Goal: Task Accomplishment & Management: Manage account settings

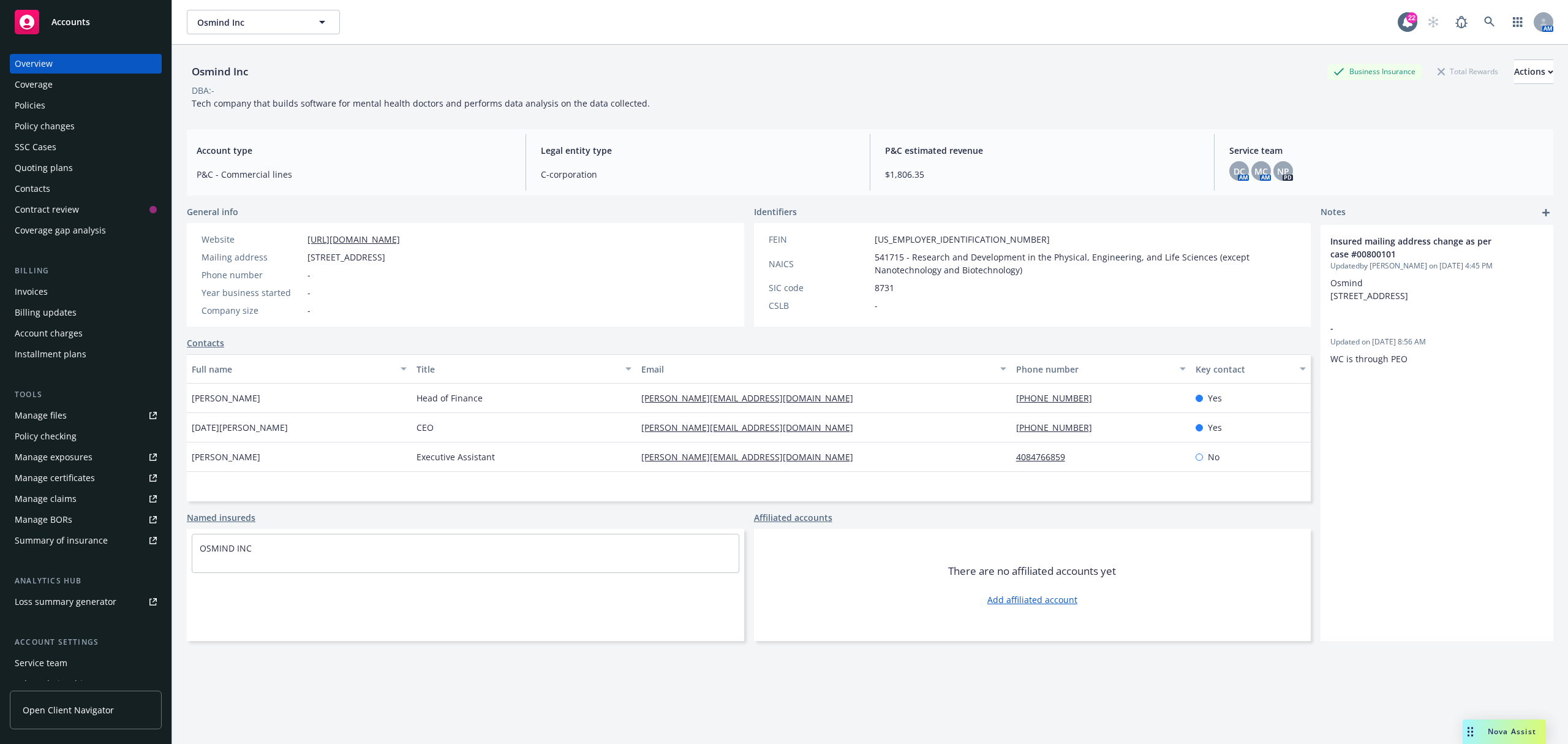
scroll to position [45, 0]
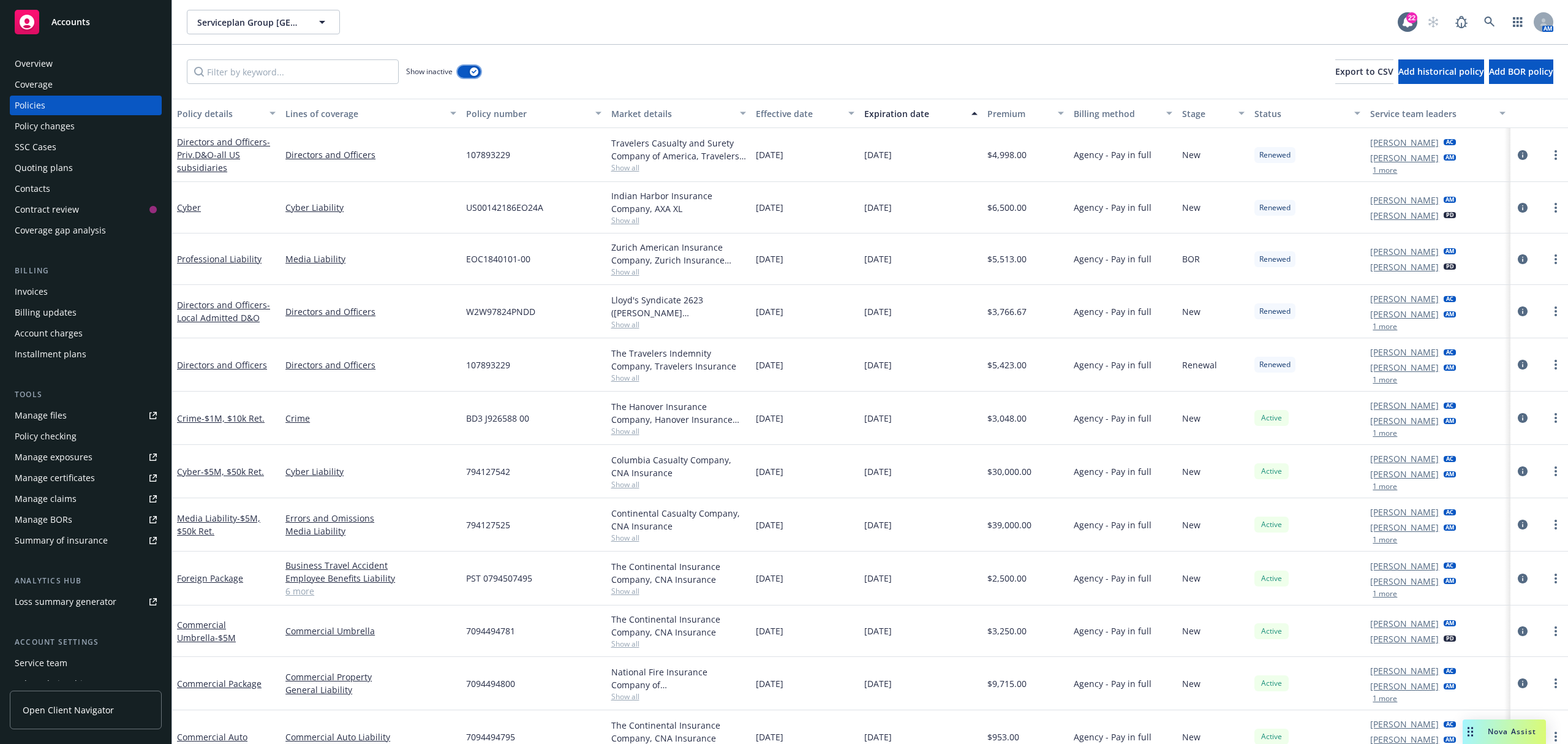
click at [461, 70] on button "button" at bounding box center [469, 71] width 24 height 12
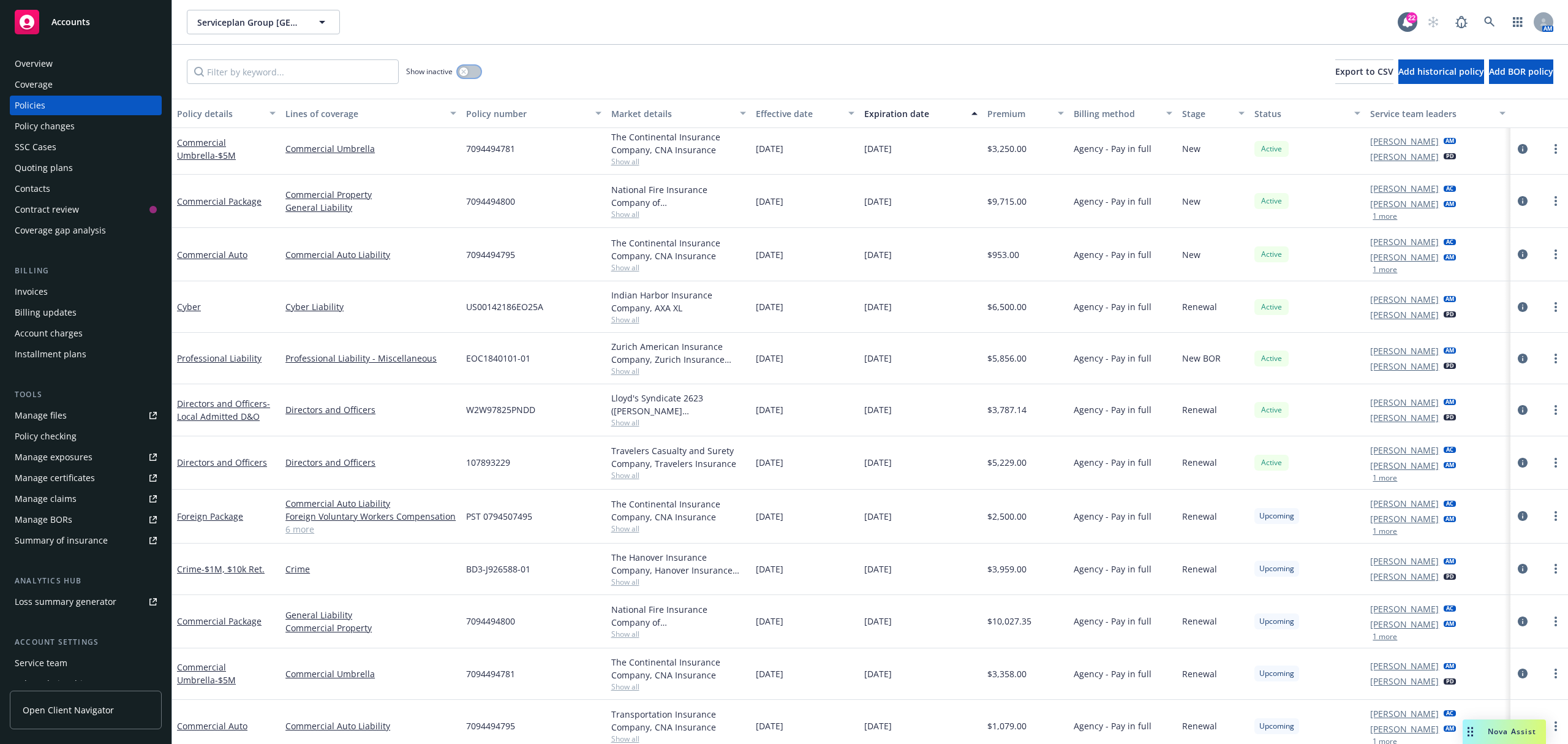
scroll to position [217, 0]
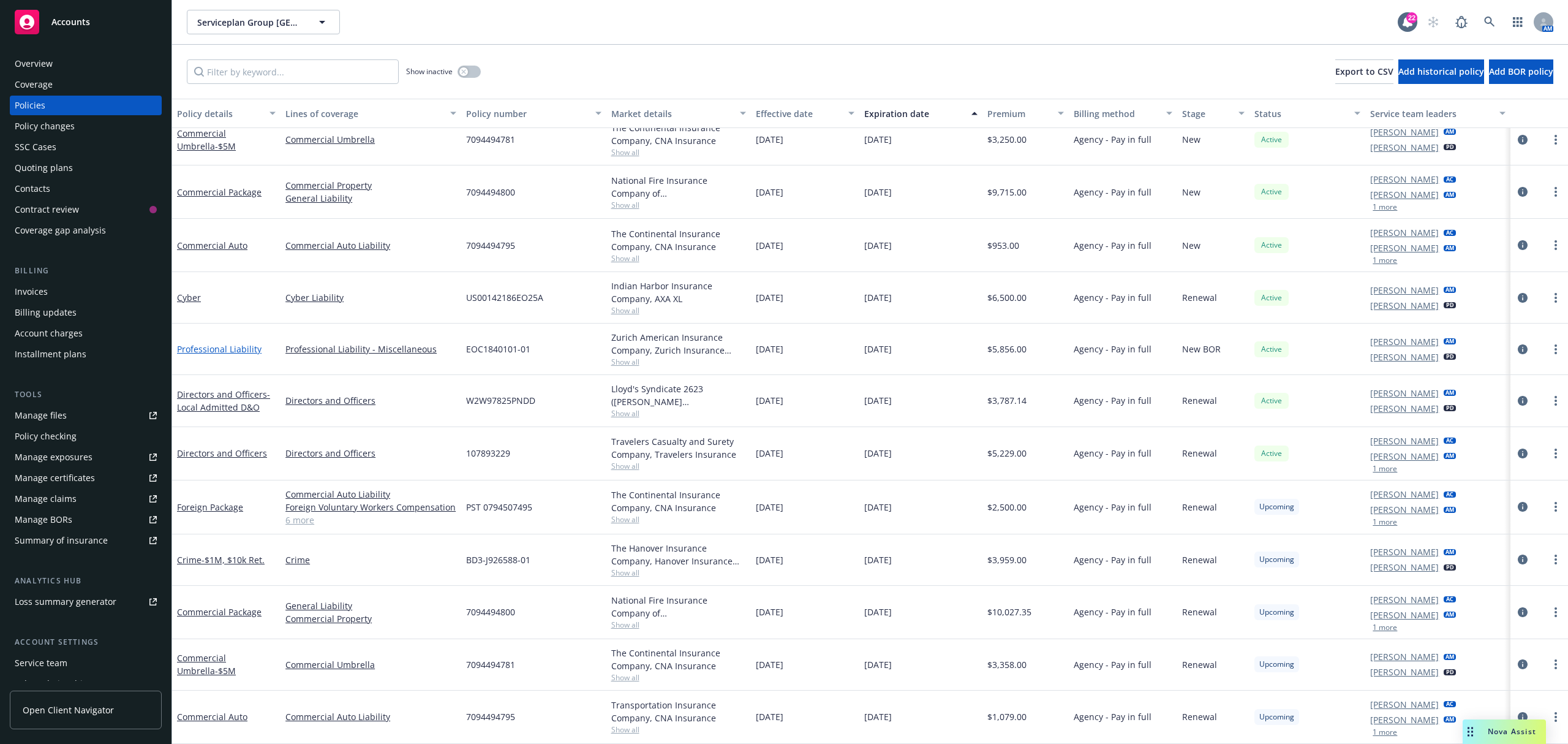
click at [227, 346] on link "Professional Liability" at bounding box center [219, 349] width 85 height 11
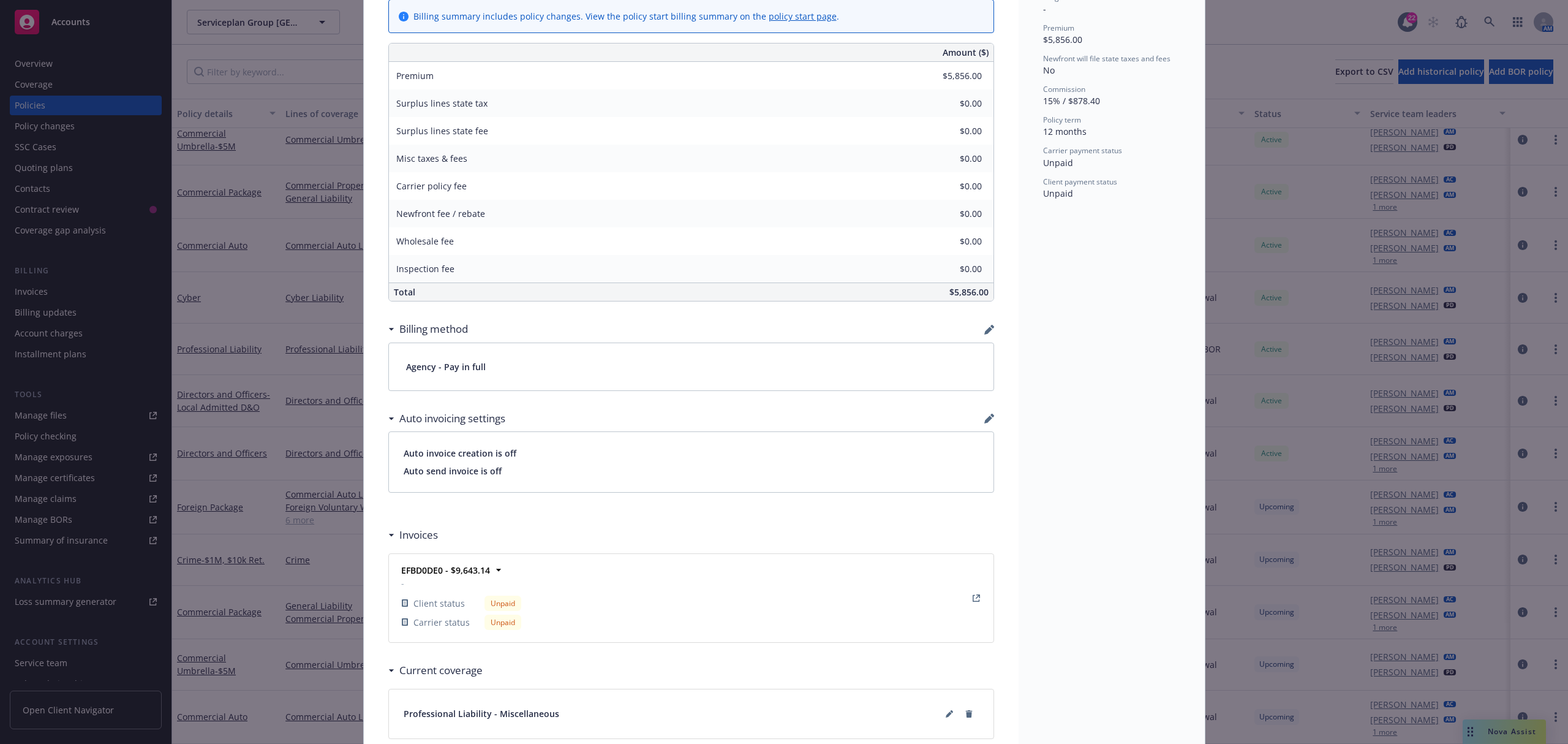
scroll to position [654, 0]
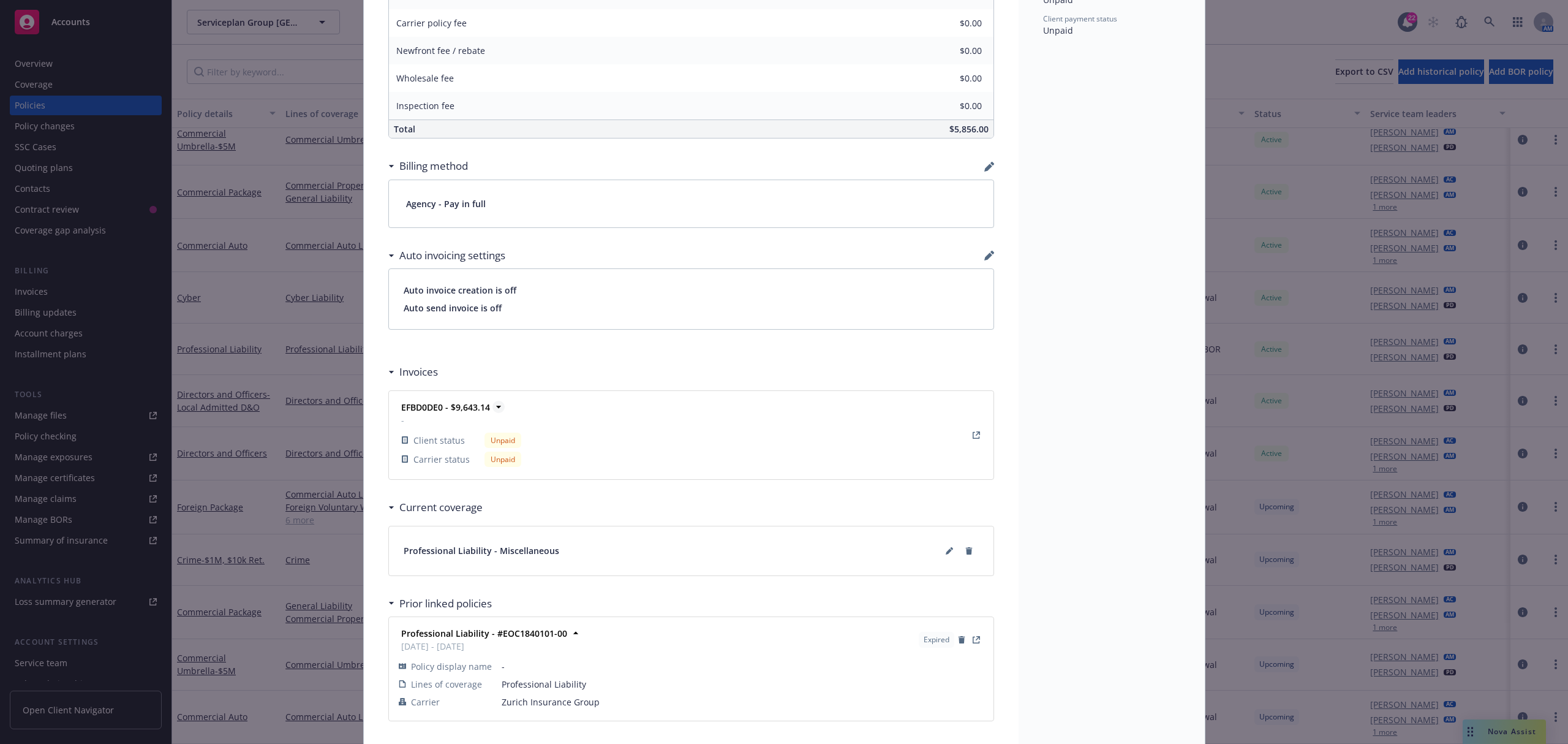
click at [461, 413] on strong "EFBD0DE0 - $9,643.14" at bounding box center [446, 407] width 89 height 11
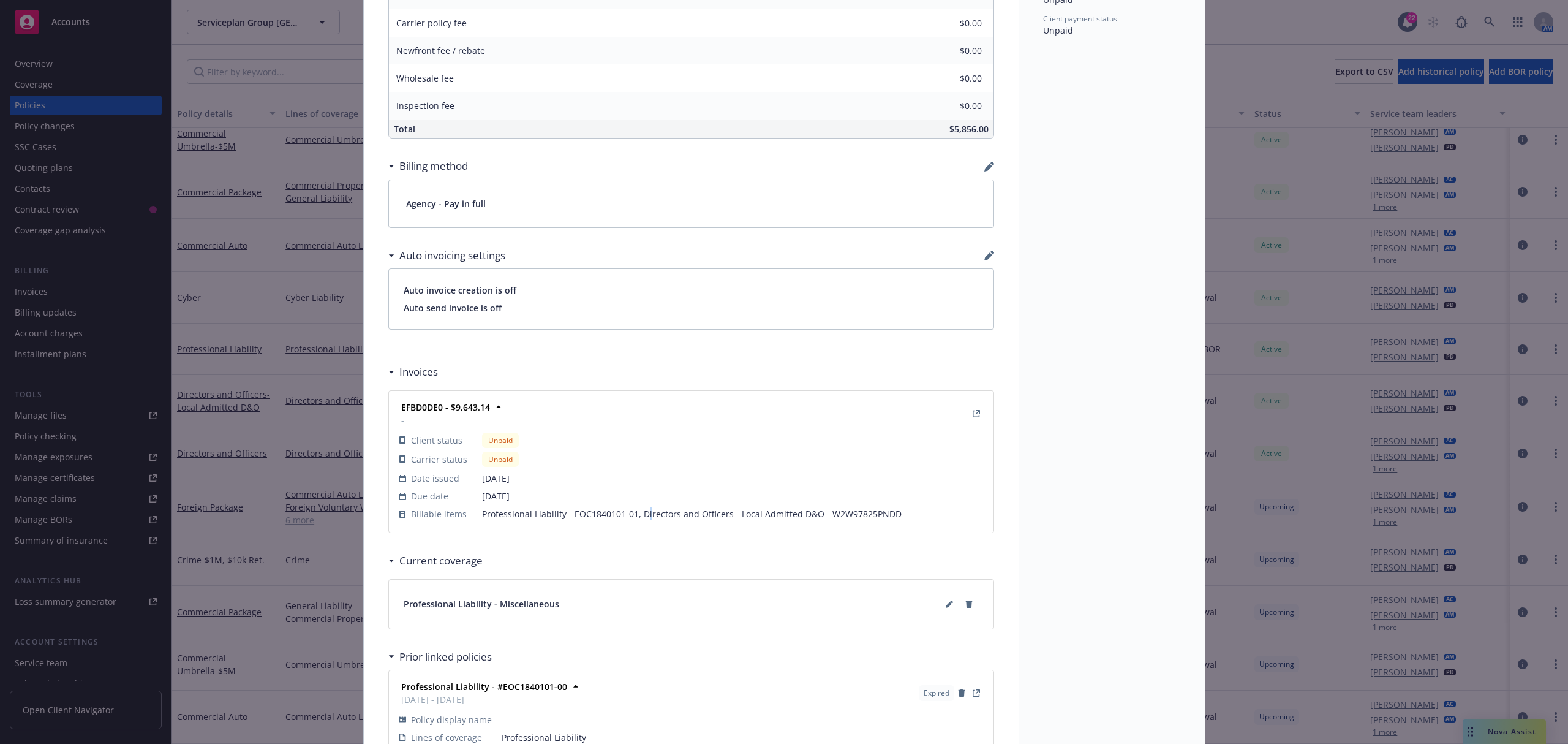
click at [637, 523] on td "Professional Liability - EOC1840101-01, Directors and Officers - Local Admitted…" at bounding box center [733, 514] width 502 height 18
click at [635, 512] on span "Professional Liability - EOC1840101-01, Directors and Officers - Local Admitted…" at bounding box center [733, 514] width 502 height 13
click at [969, 410] on div at bounding box center [976, 413] width 15 height 15
click at [973, 417] on icon "View Invoice" at bounding box center [977, 414] width 8 height 8
click at [6, 224] on div "Policy Professional Liability 08/26/2025 - Srilakshmi Netela - Case #01750084: …" at bounding box center [784, 372] width 1568 height 744
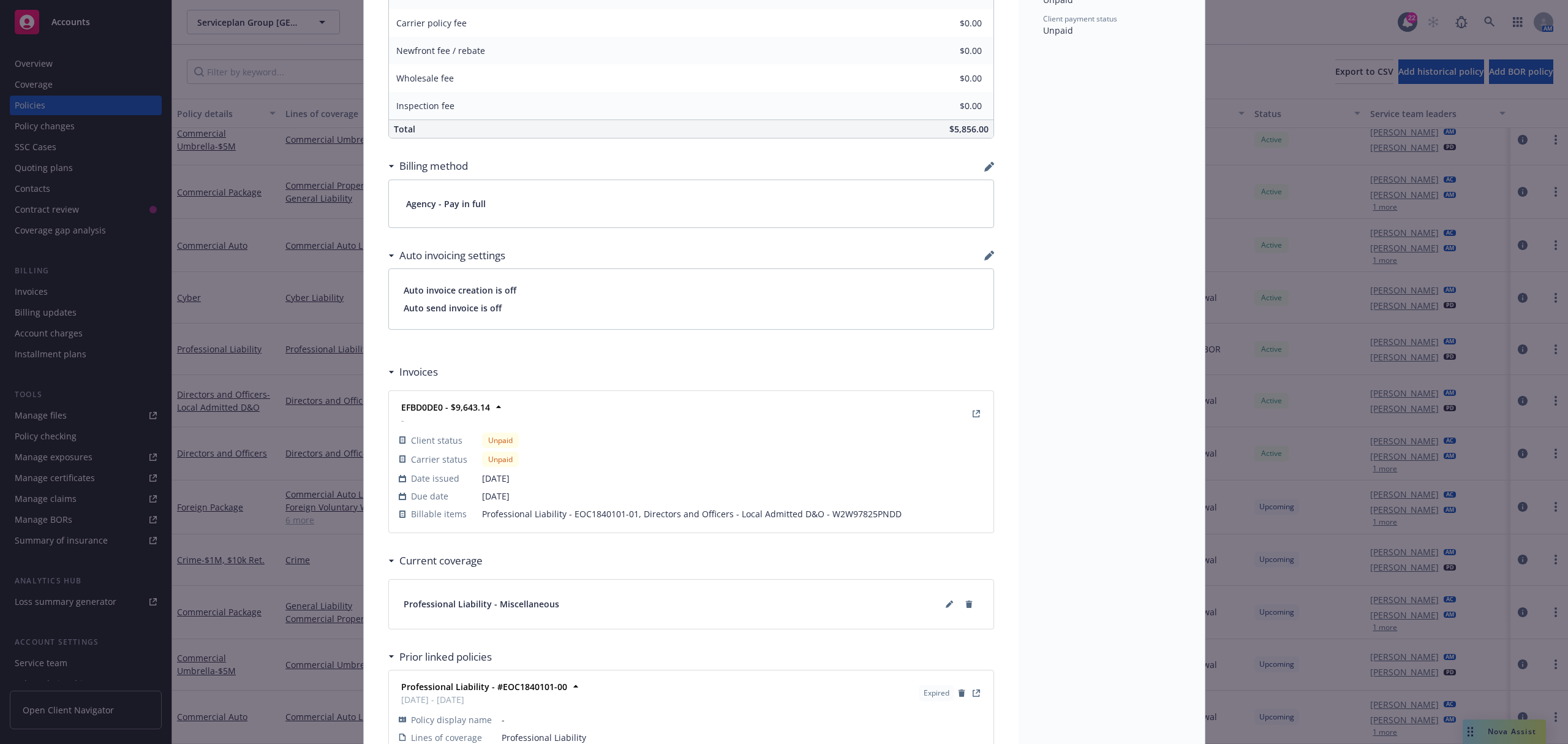
click at [30, 155] on div "Policy Professional Liability 08/26/2025 - Srilakshmi Netela - Case #01750084: …" at bounding box center [784, 372] width 1568 height 744
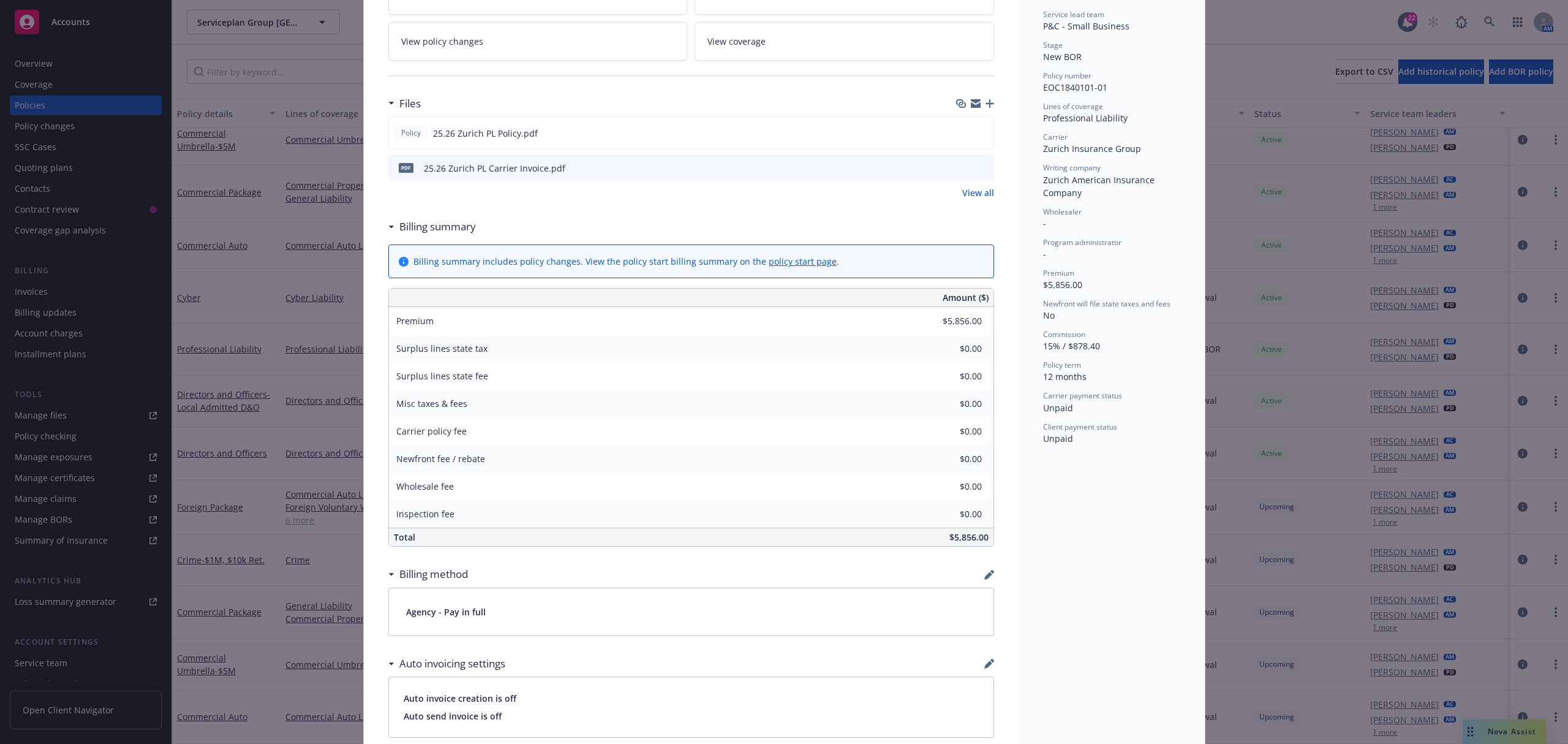
scroll to position [0, 0]
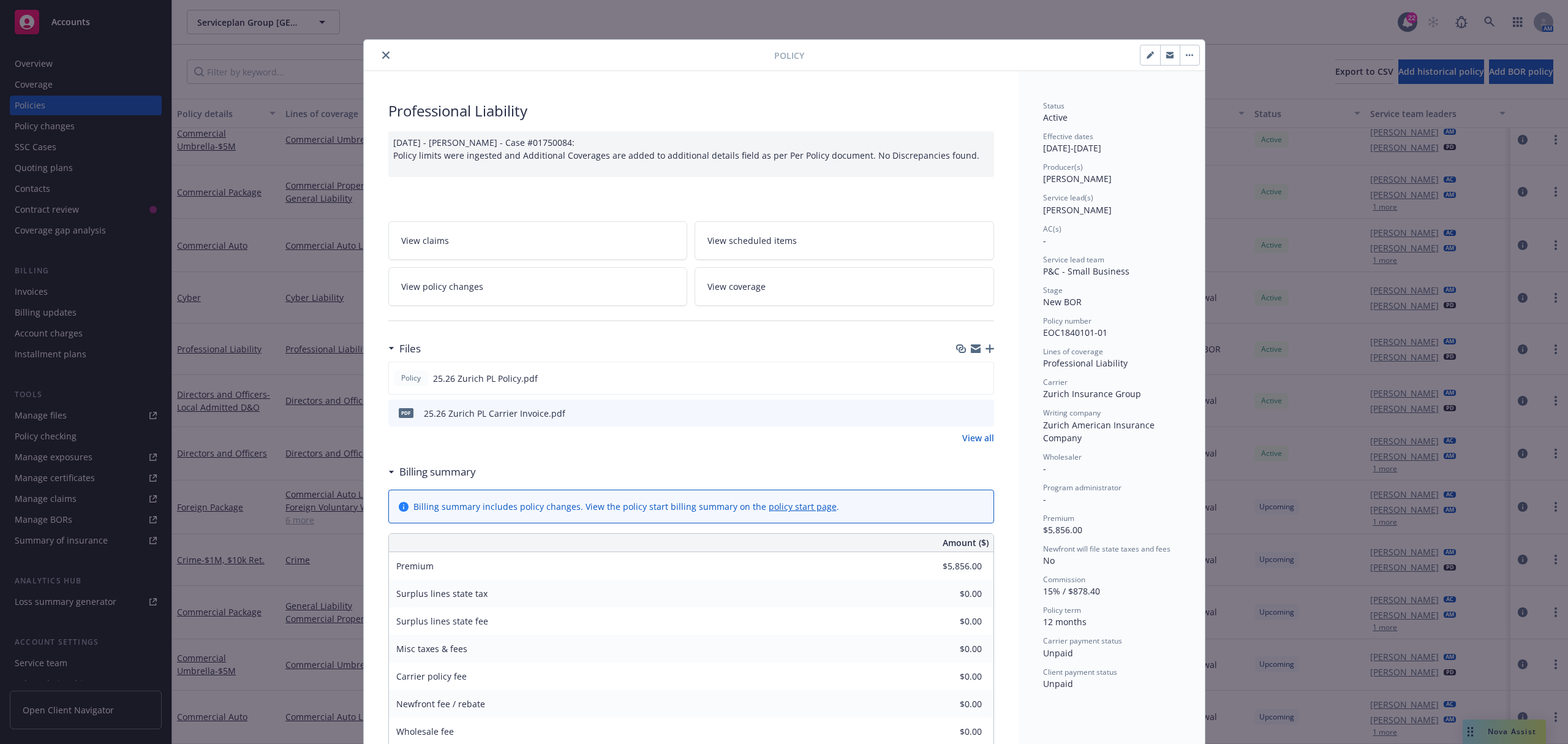
click at [379, 49] on button "close" at bounding box center [386, 55] width 15 height 15
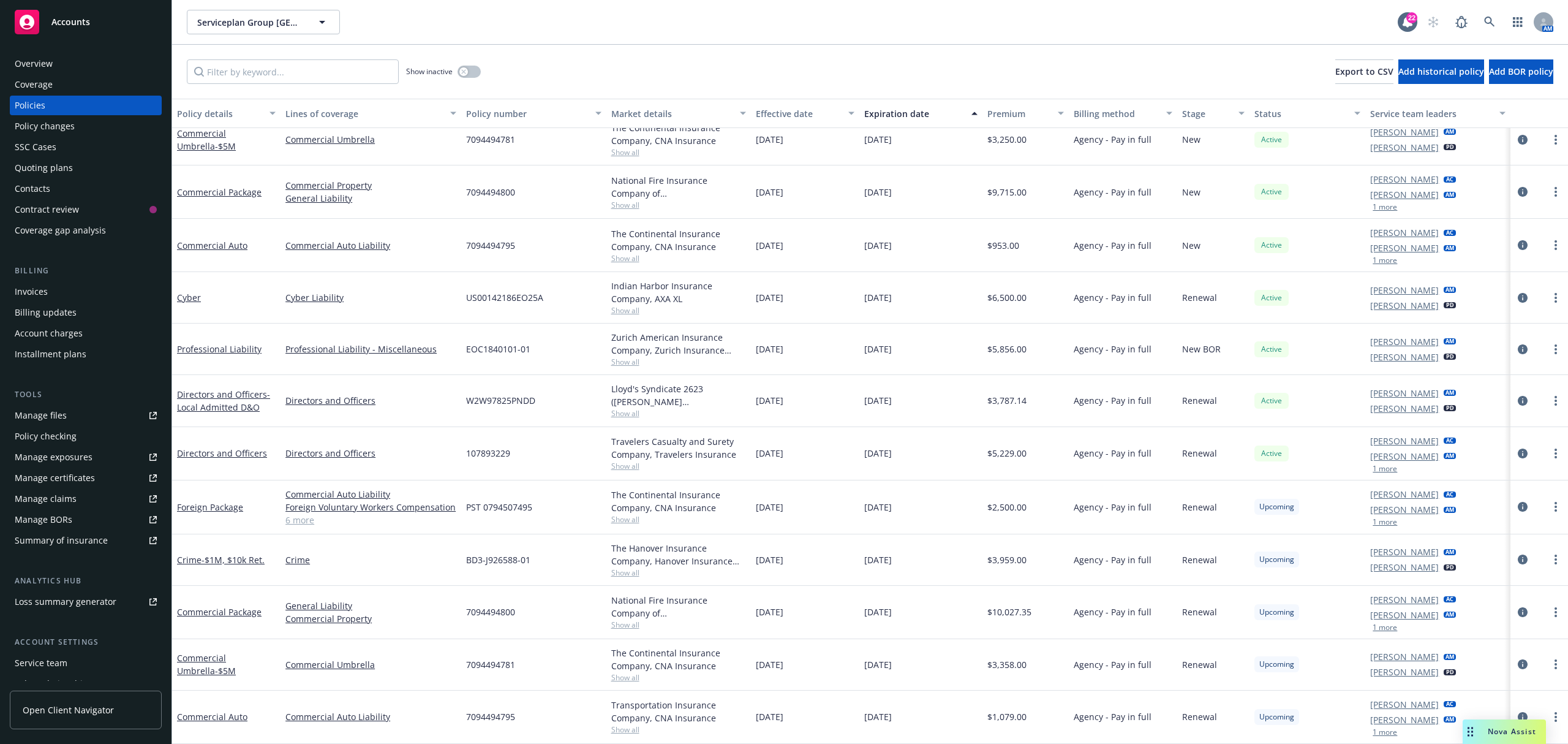
click at [99, 152] on div "SSC Cases" at bounding box center [85, 147] width 142 height 20
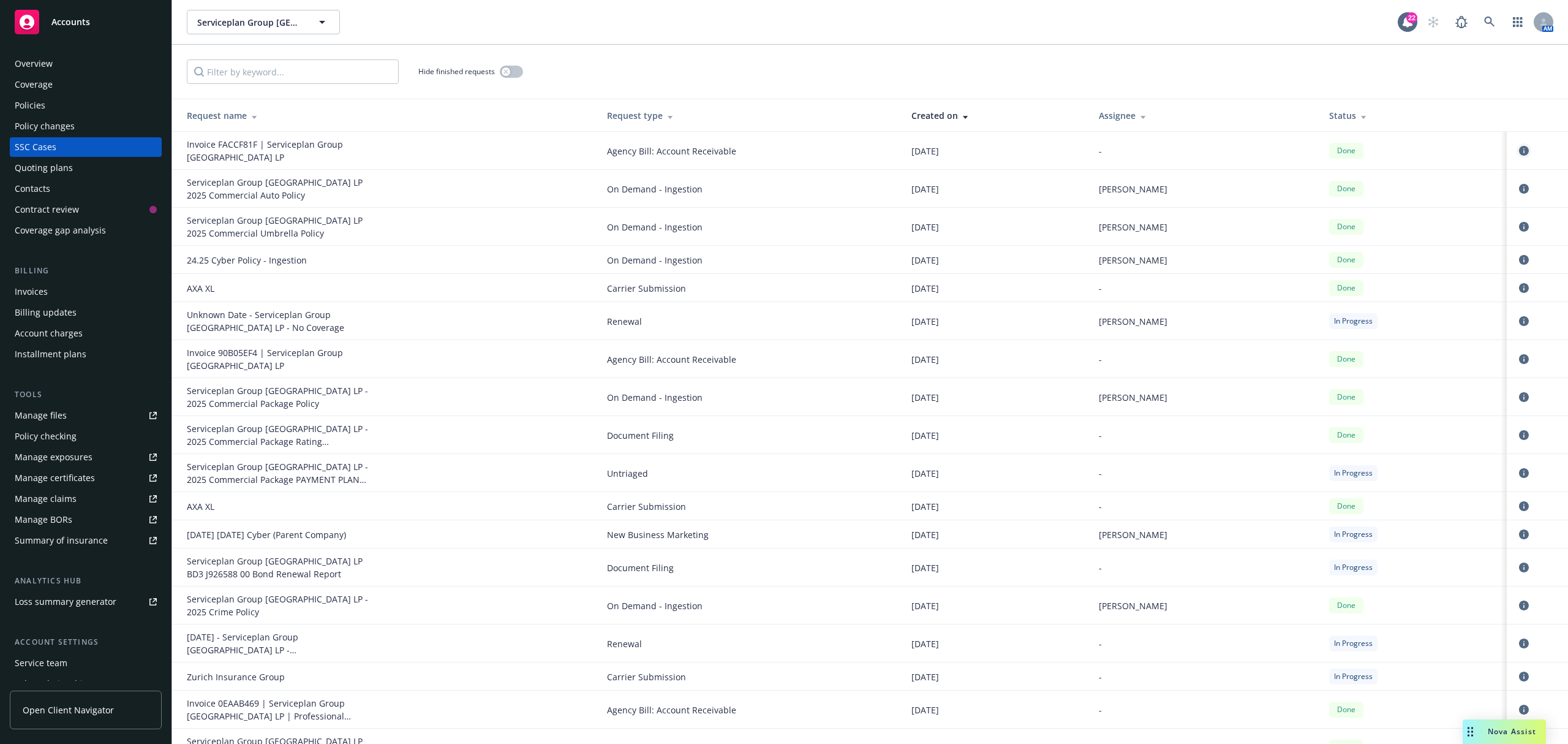
click at [1519, 154] on icon "circleInformation" at bounding box center [1523, 150] width 10 height 10
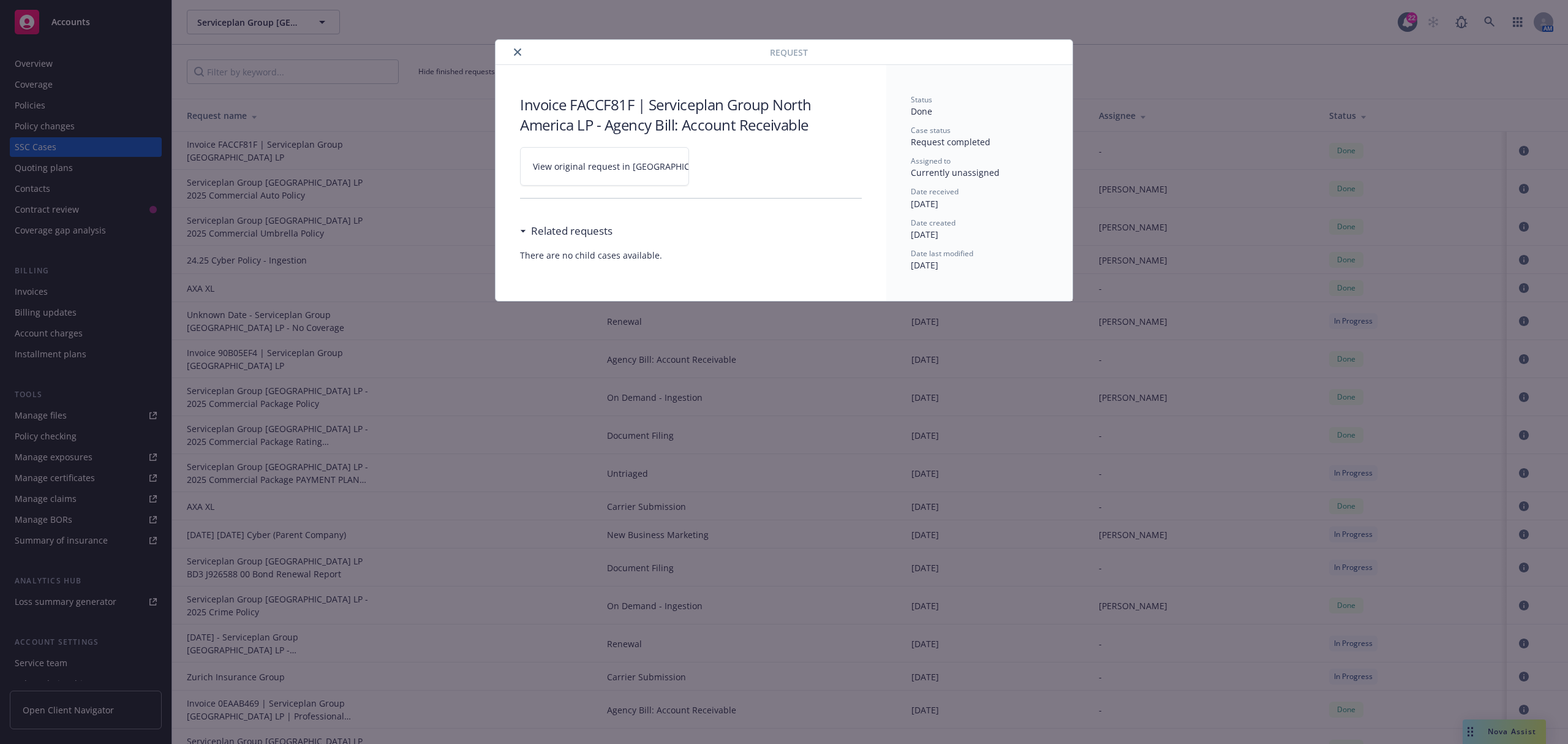
click at [651, 177] on link "View original request in SSC" at bounding box center [605, 166] width 169 height 39
click at [512, 50] on button "close" at bounding box center [517, 52] width 15 height 15
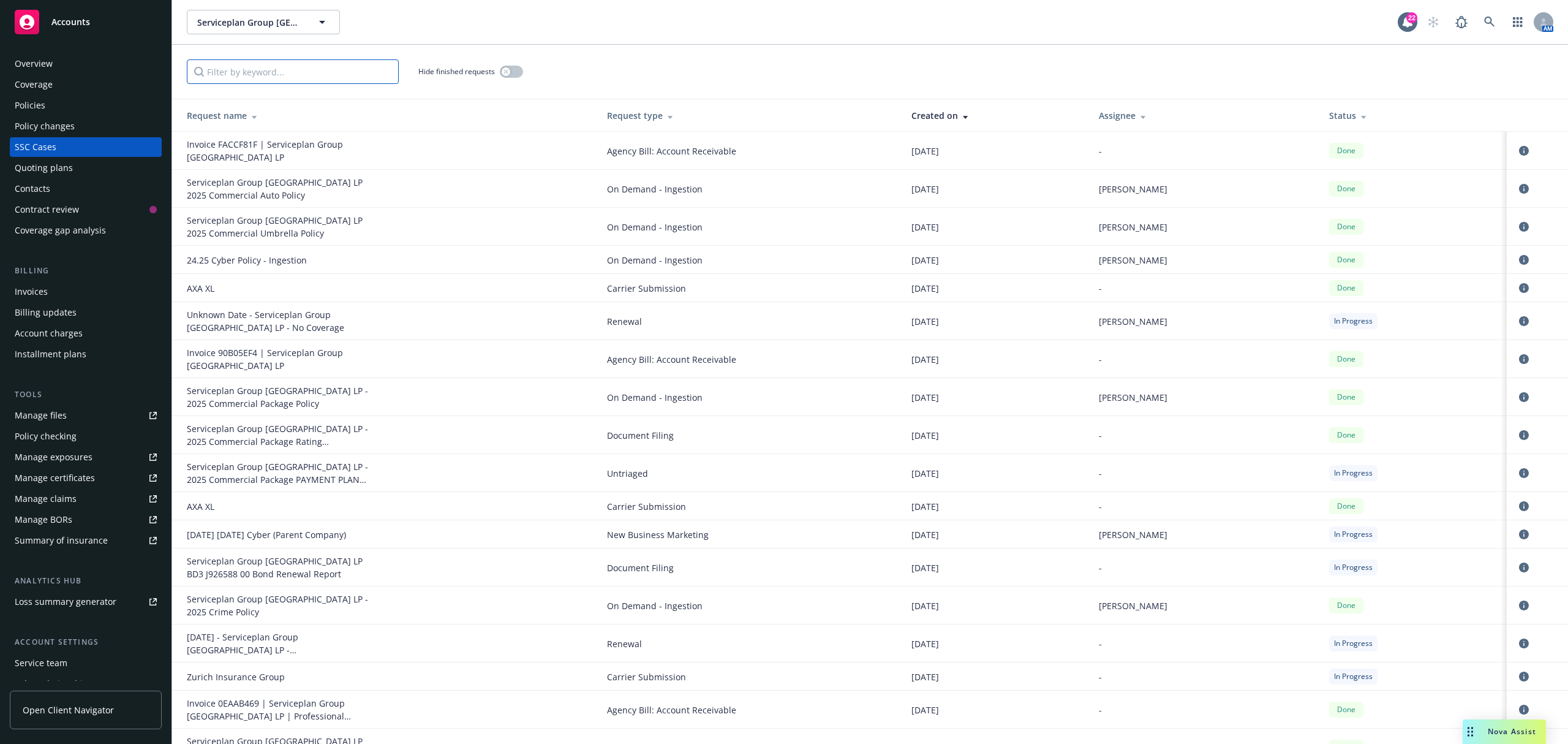
click at [226, 76] on input "Filter by keyword..." at bounding box center [292, 71] width 212 height 24
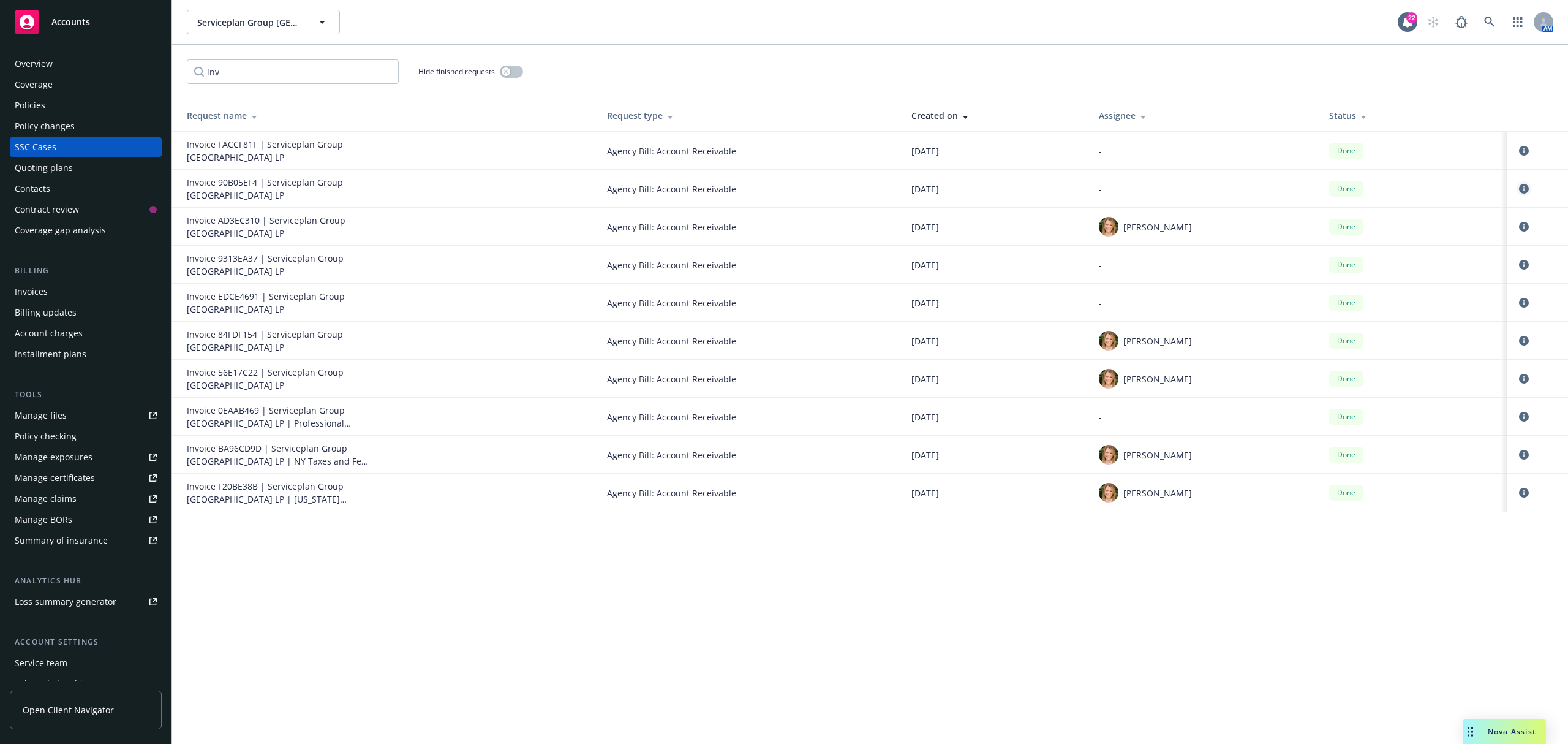
click at [1522, 186] on icon "circleInformation" at bounding box center [1523, 189] width 10 height 10
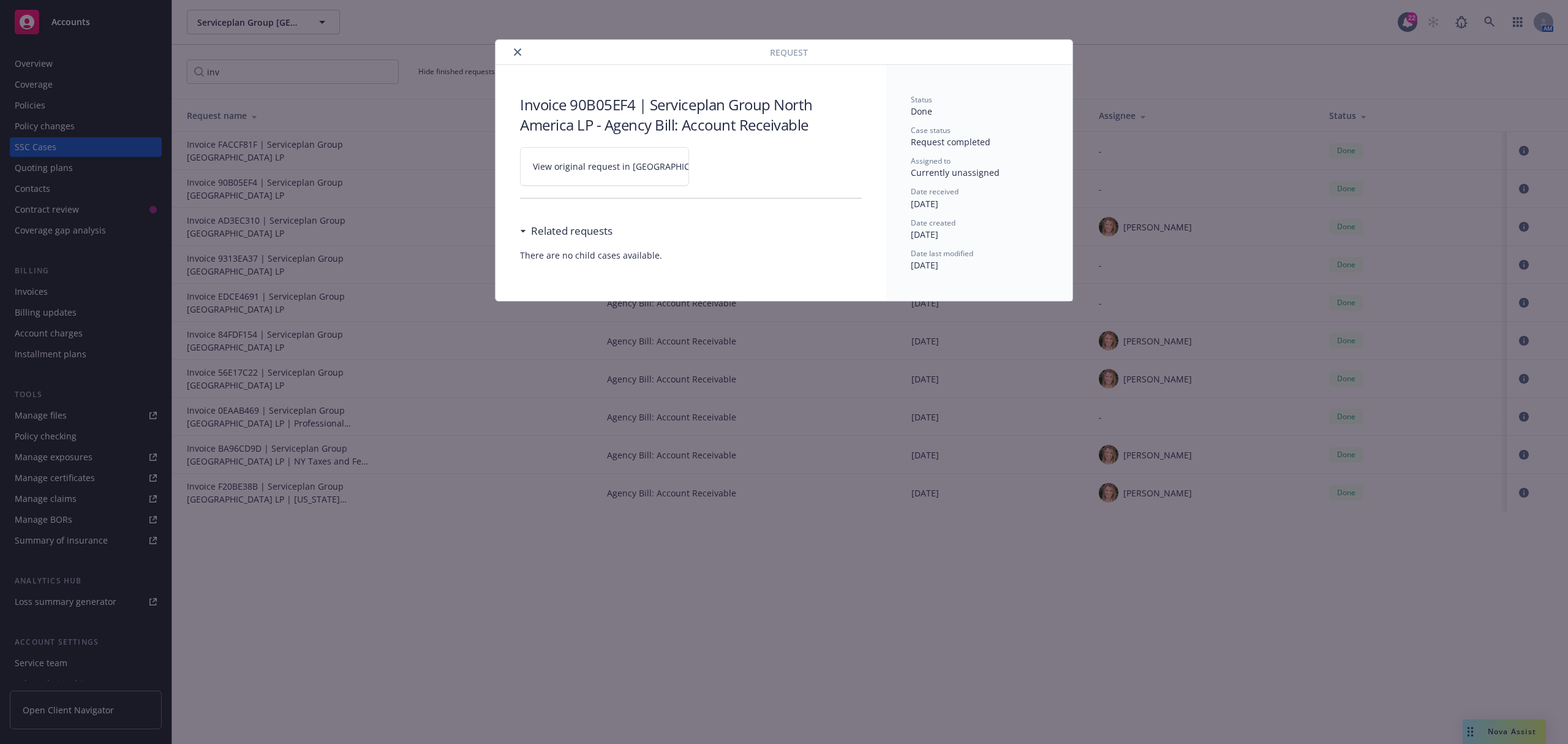
click at [621, 165] on span "View original request in SSC" at bounding box center [626, 166] width 186 height 13
click at [517, 45] on button "close" at bounding box center [517, 52] width 15 height 15
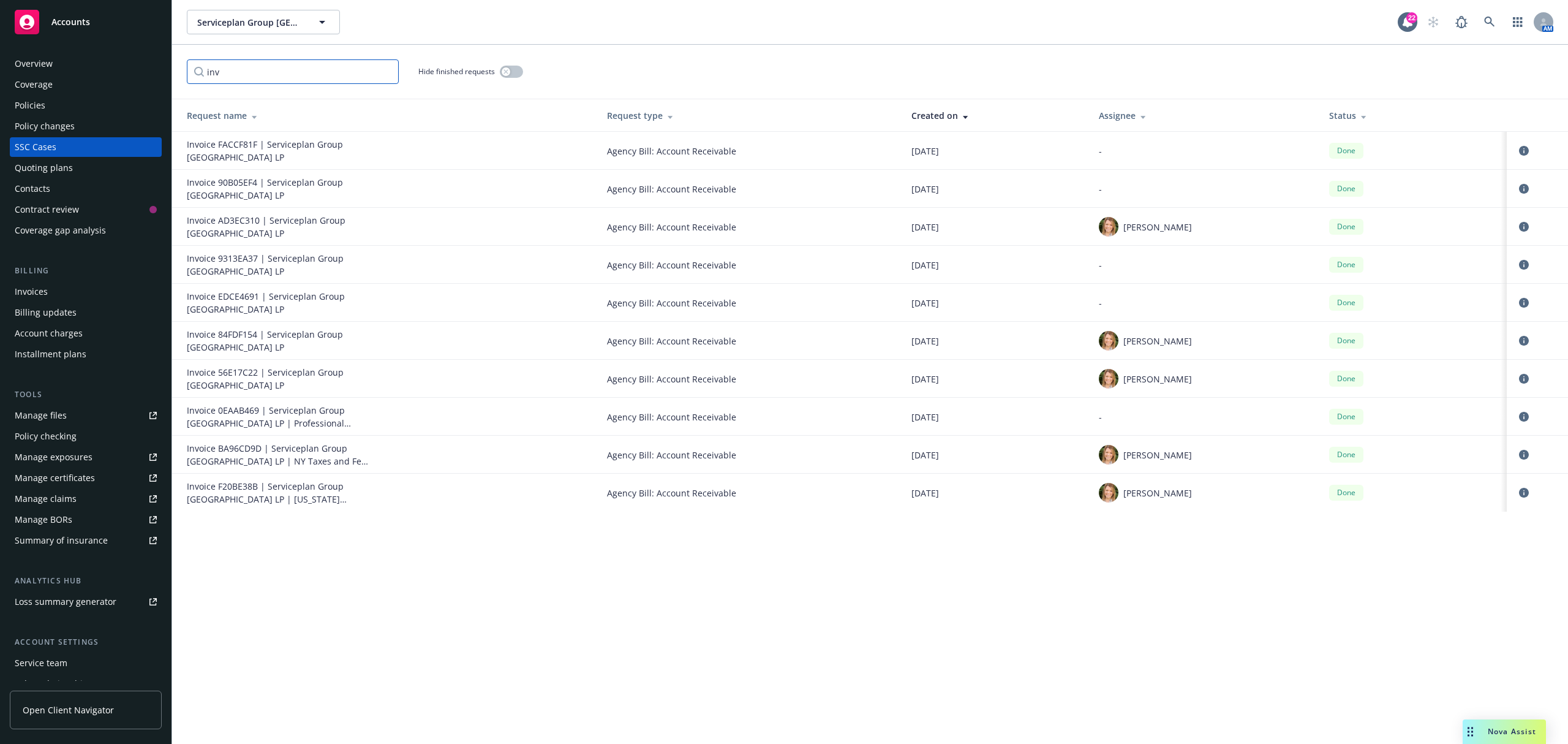
drag, startPoint x: 286, startPoint y: 69, endPoint x: -185, endPoint y: 10, distance: 474.7
click at [0, 10] on html "Accounts Overview Coverage Policies Policy changes SSC Cases Quoting plans Cont…" at bounding box center [784, 372] width 1568 height 744
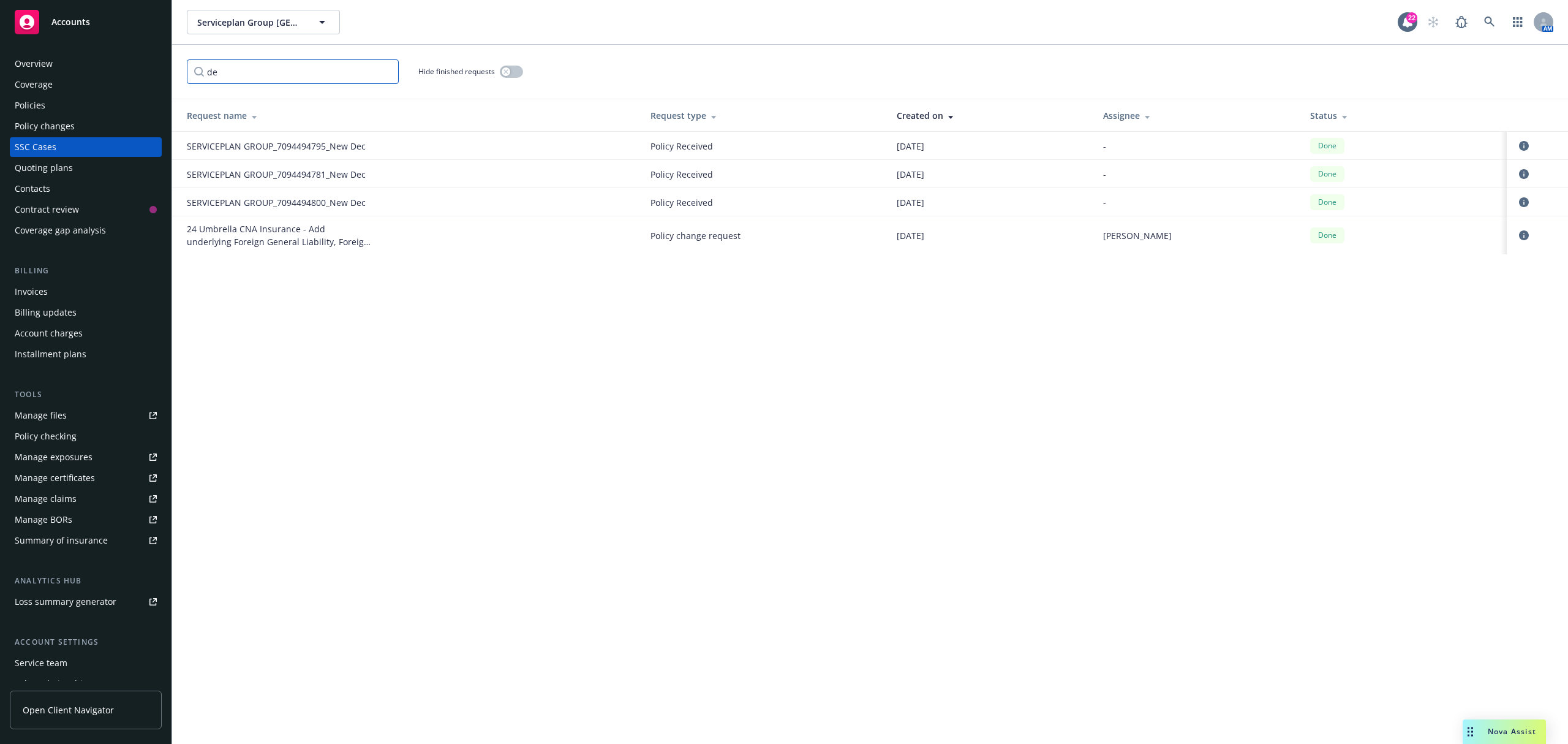
drag, startPoint x: 241, startPoint y: 72, endPoint x: -206, endPoint y: -19, distance: 456.2
click at [0, 0] on html "Accounts Overview Coverage Policies Policy changes SSC Cases Quoting plans Cont…" at bounding box center [784, 372] width 1568 height 744
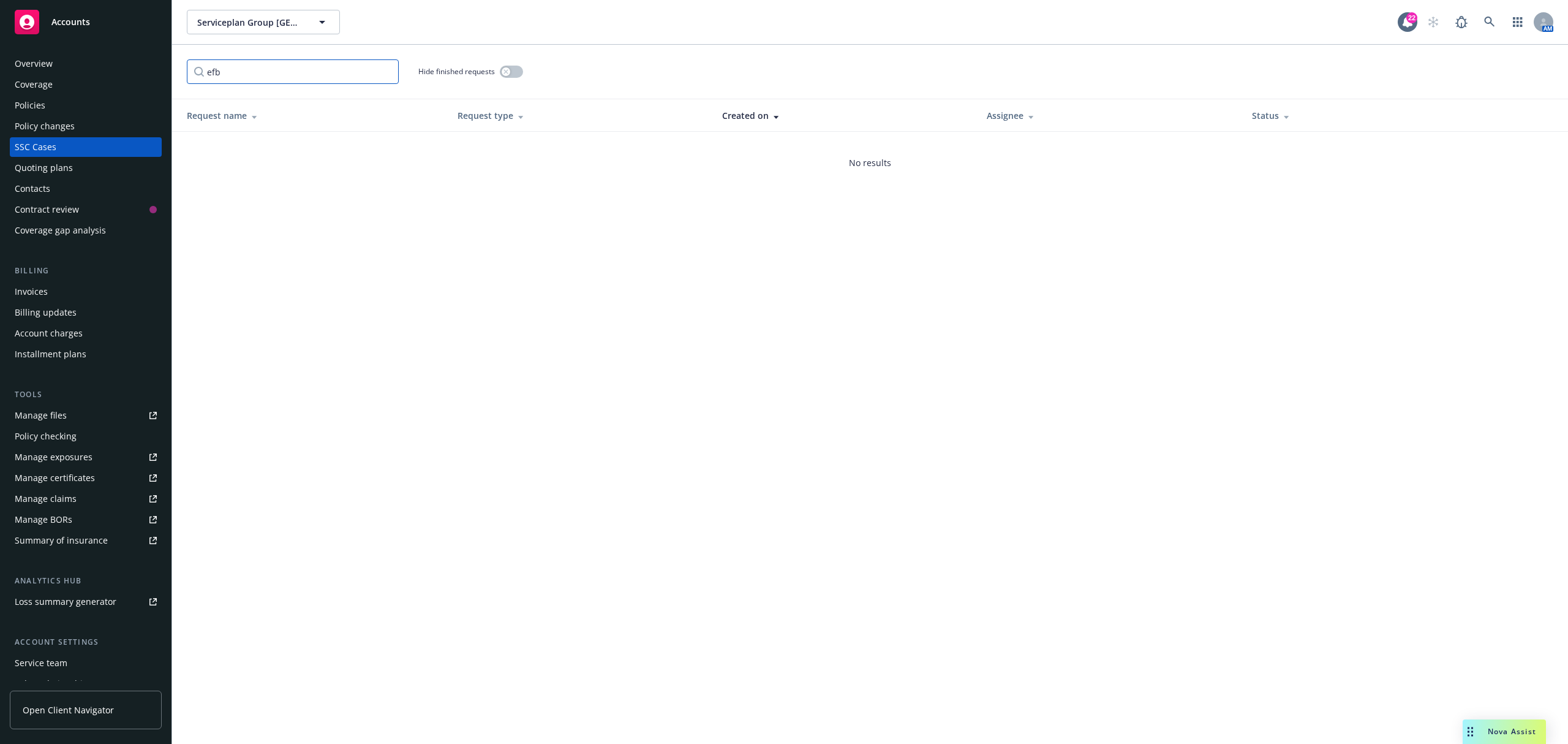
type input "efb"
drag, startPoint x: 243, startPoint y: 70, endPoint x: 24, endPoint y: 55, distance: 219.5
click at [24, 55] on div "Accounts Overview Coverage Policies Policy changes SSC Cases Quoting plans Cont…" at bounding box center [784, 372] width 1568 height 744
click at [28, 104] on div "Policies" at bounding box center [30, 105] width 31 height 20
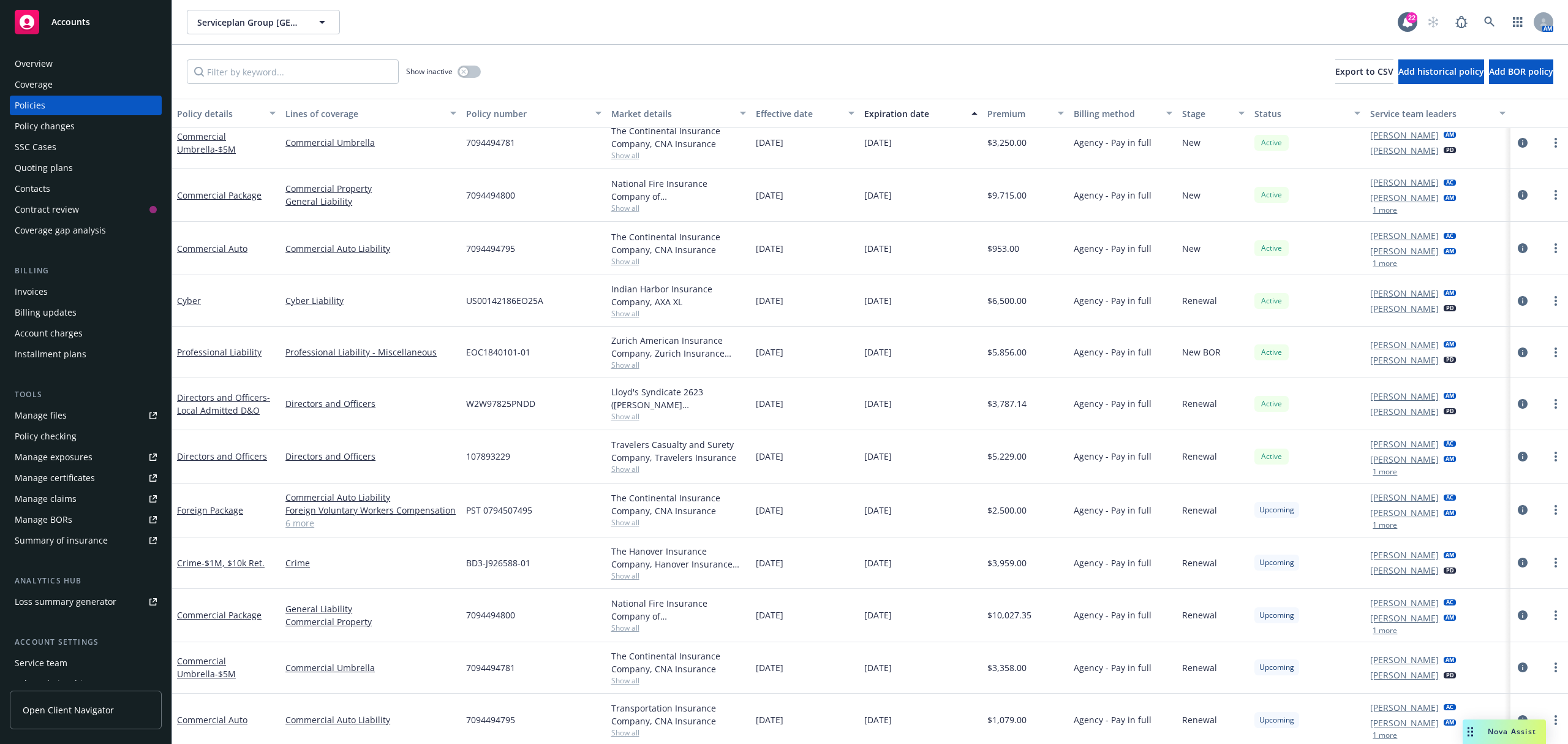
scroll to position [217, 0]
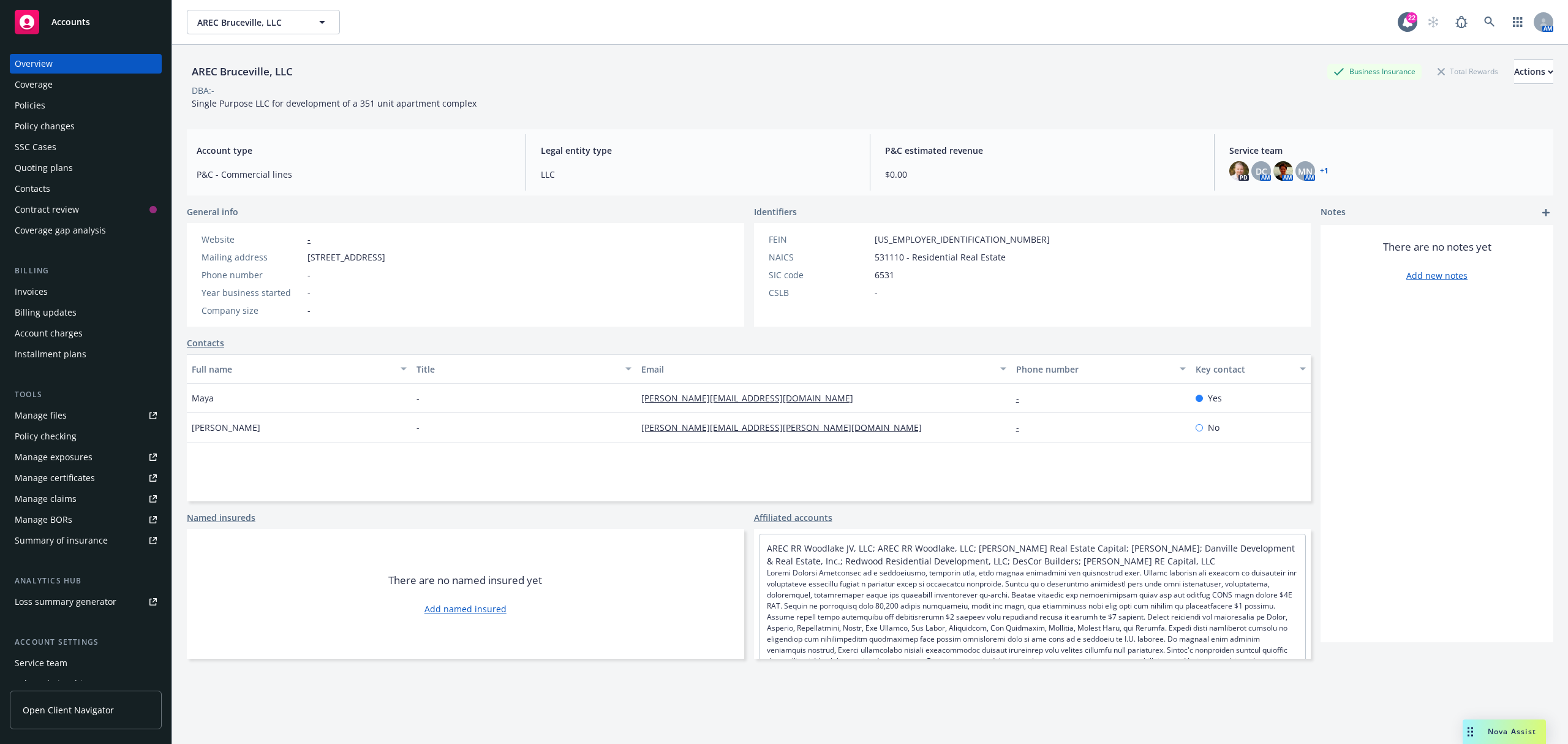
click at [211, 347] on link "Contacts" at bounding box center [205, 343] width 38 height 13
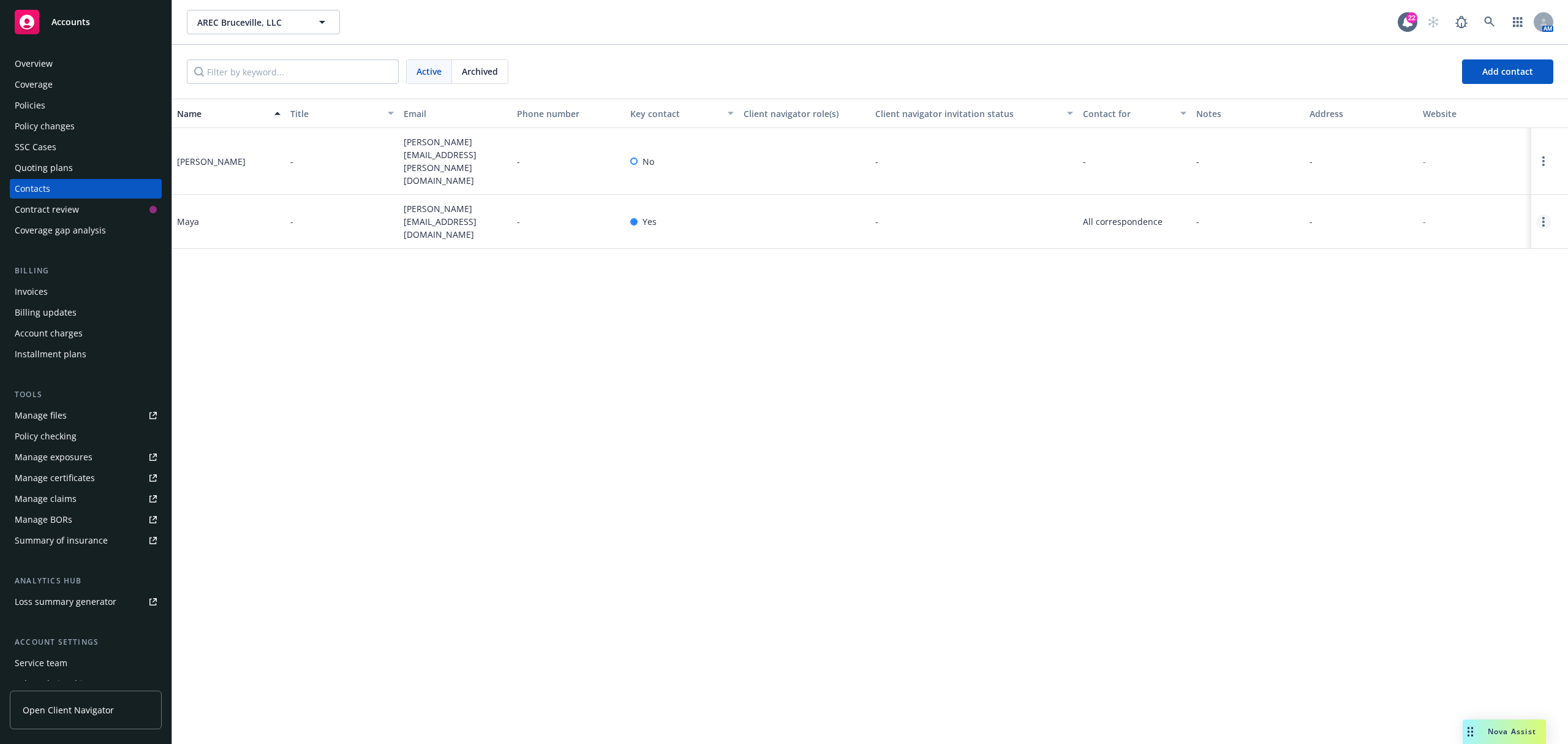
click at [1543, 217] on icon "Open options" at bounding box center [1544, 222] width 3 height 10
click at [1436, 133] on link "Edit contact" at bounding box center [1465, 133] width 138 height 24
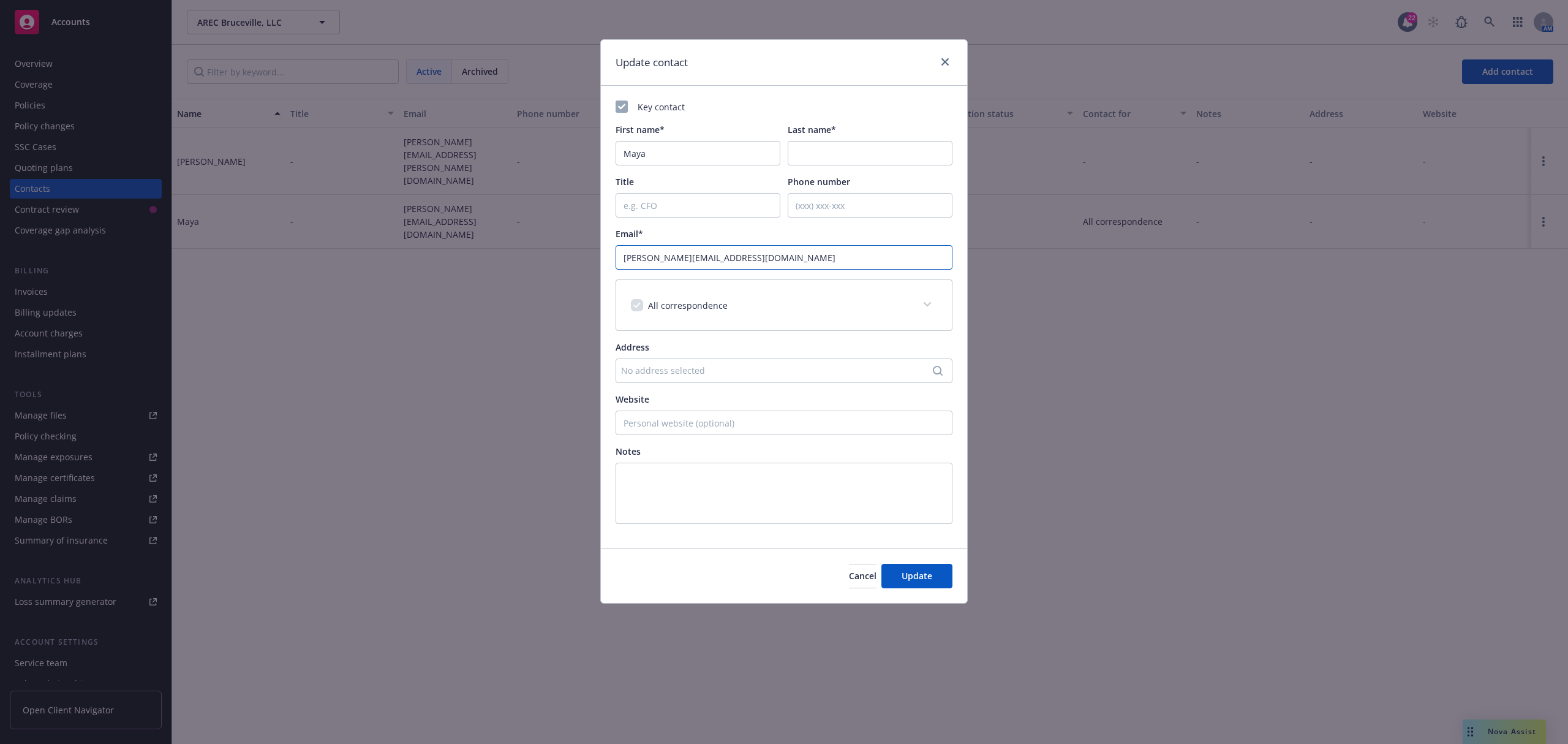
click at [686, 248] on input "maya@avilacapllc.com" at bounding box center [784, 257] width 337 height 24
paste input "ilto:maya@redwoodresi"
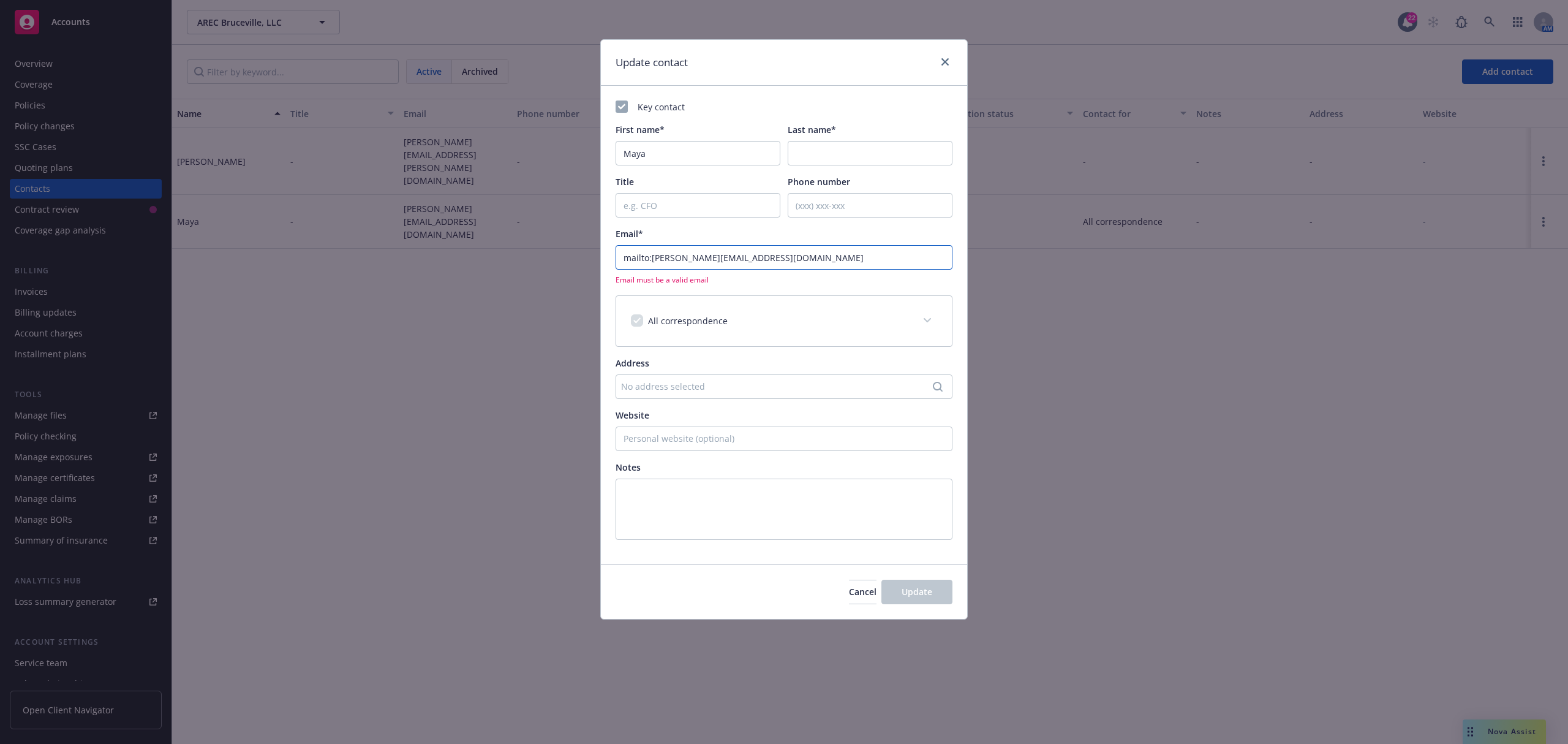
drag, startPoint x: 652, startPoint y: 258, endPoint x: 564, endPoint y: 262, distance: 88.1
click at [564, 262] on div "Update contact Key contact First name* Maya Last name* Title Phone number Email…" at bounding box center [784, 372] width 1568 height 744
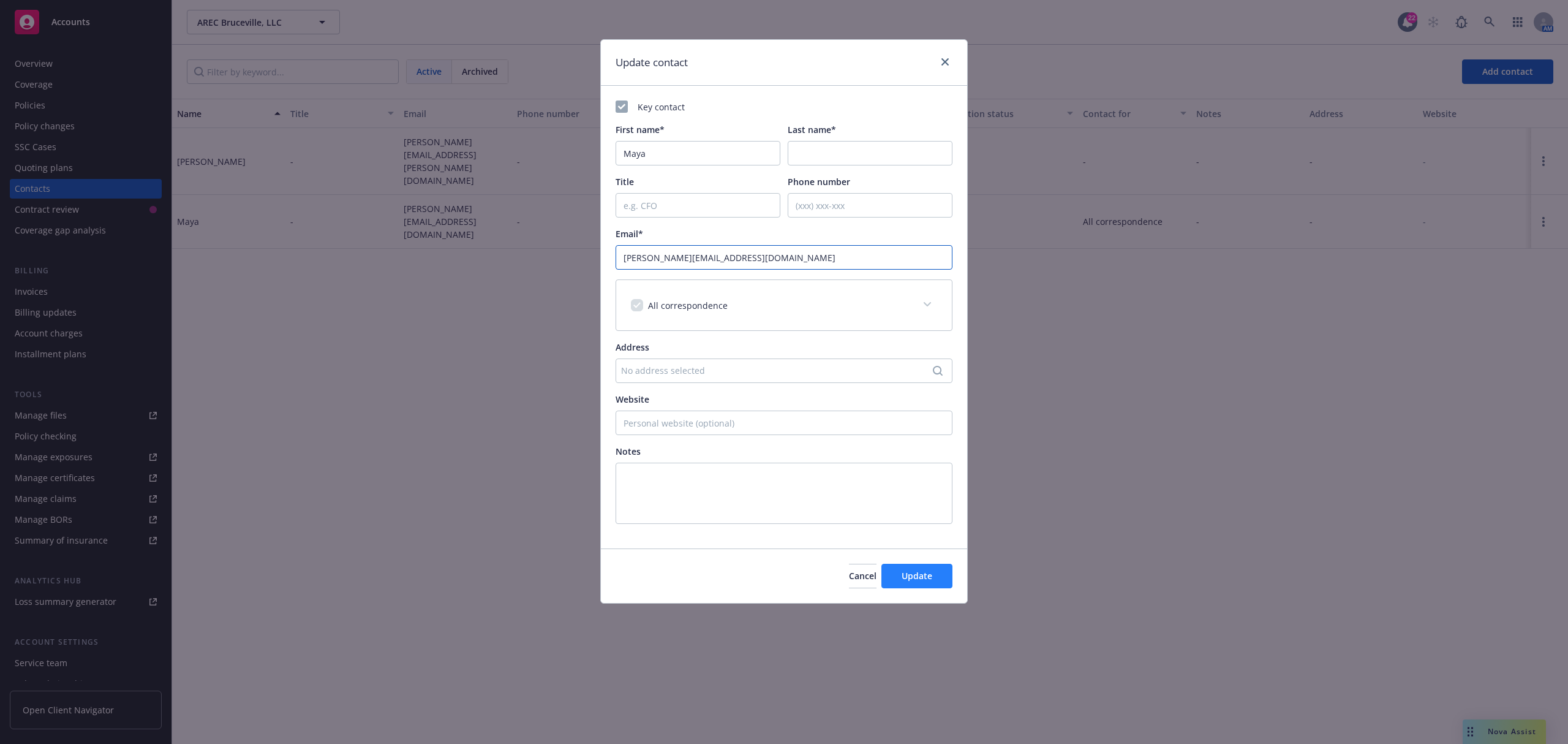
type input "[PERSON_NAME][EMAIL_ADDRESS][DOMAIN_NAME]"
click at [929, 589] on button "Update" at bounding box center [917, 576] width 71 height 24
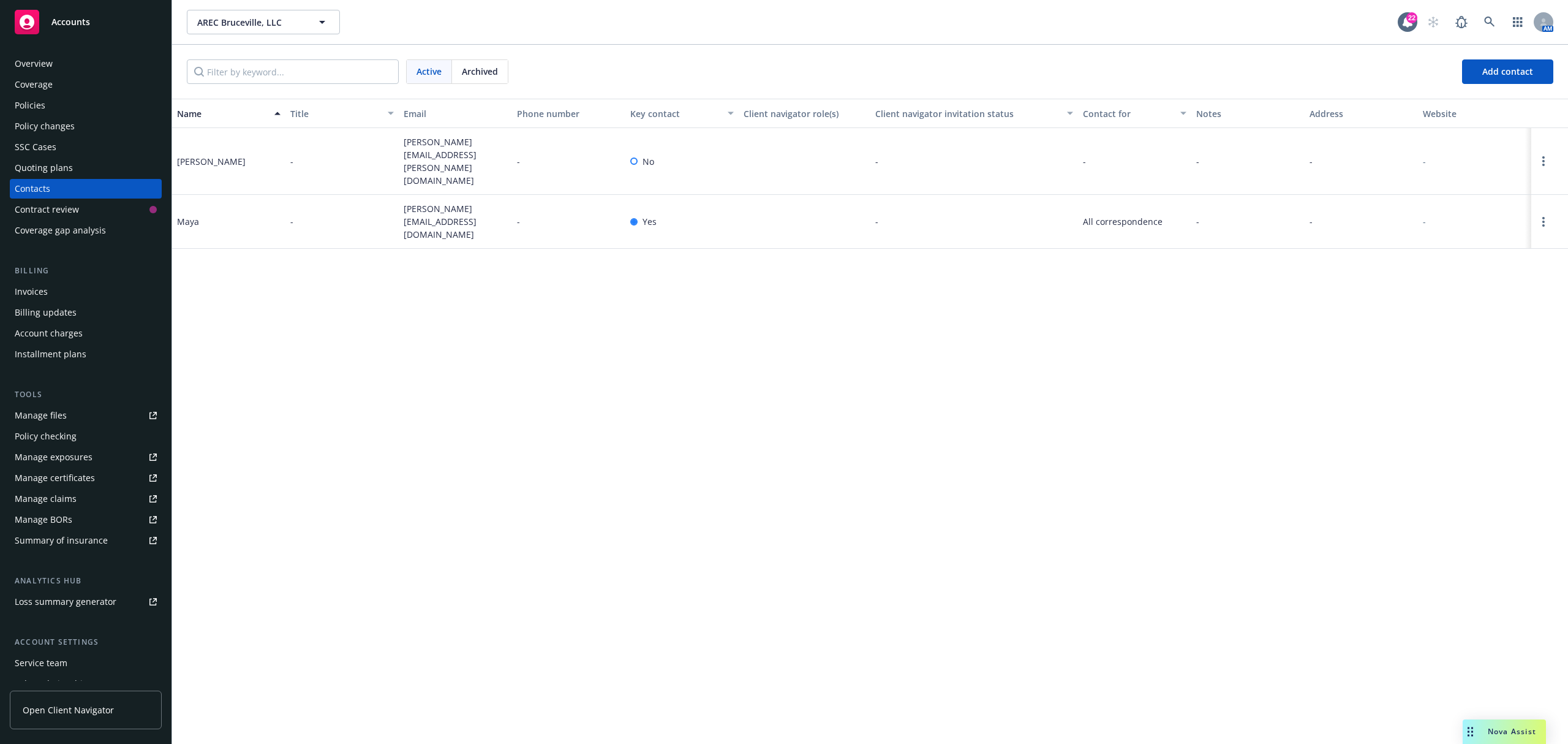
click at [76, 105] on div "Policies" at bounding box center [85, 105] width 142 height 20
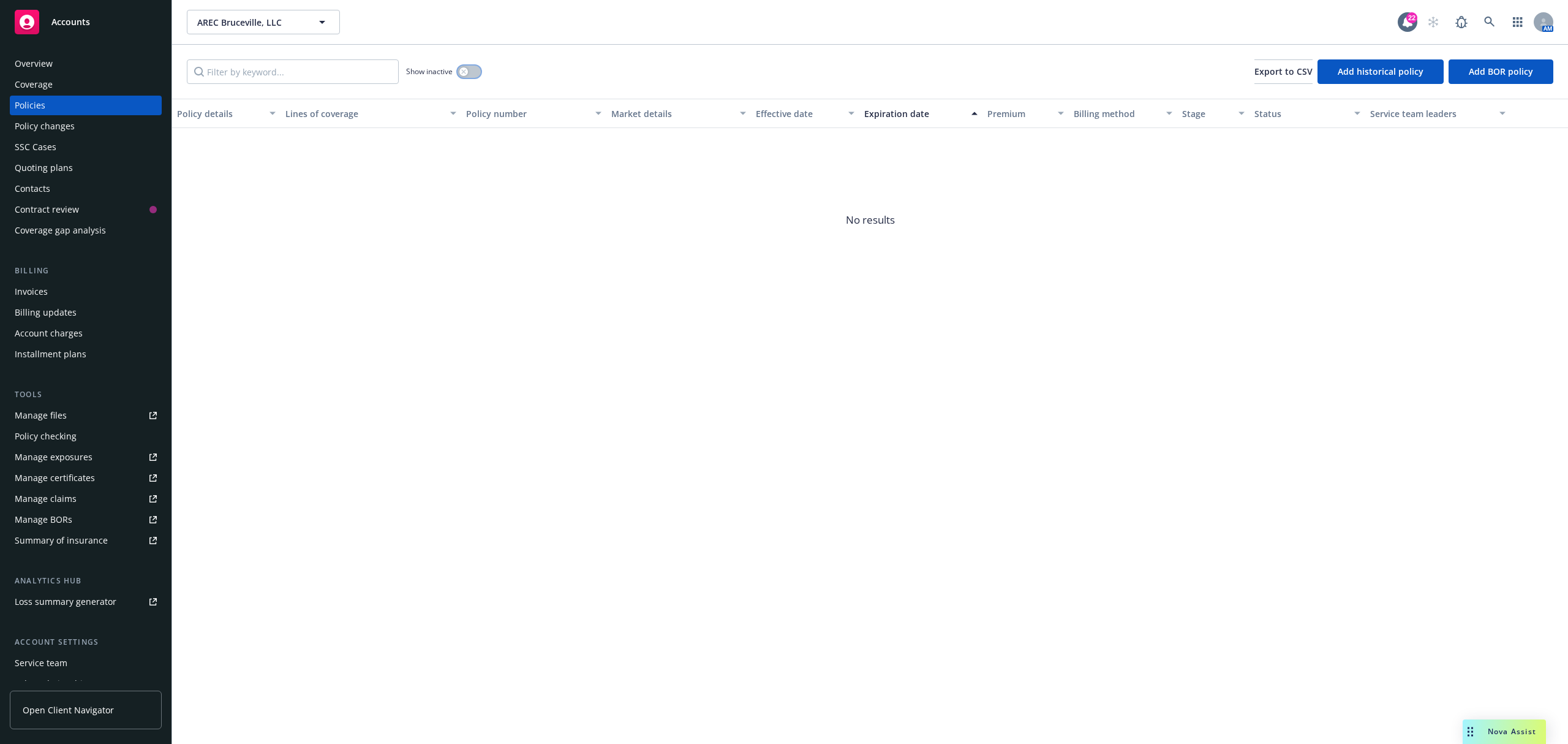
click at [471, 76] on button "button" at bounding box center [469, 71] width 24 height 12
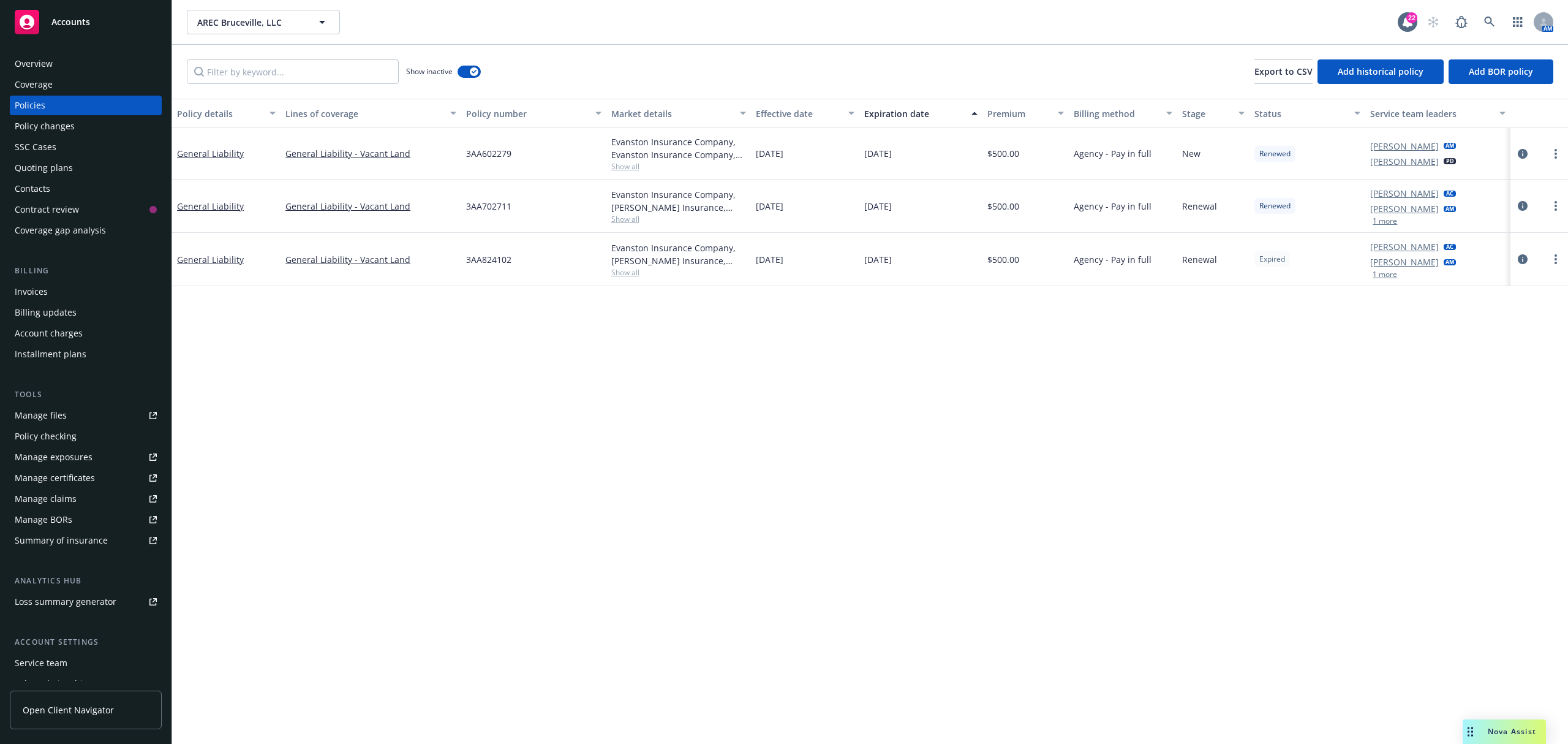
click at [625, 273] on span "Show all" at bounding box center [679, 272] width 135 height 10
click at [630, 276] on span "Show all" at bounding box center [679, 272] width 135 height 10
click at [74, 159] on div "Quoting plans" at bounding box center [85, 168] width 142 height 20
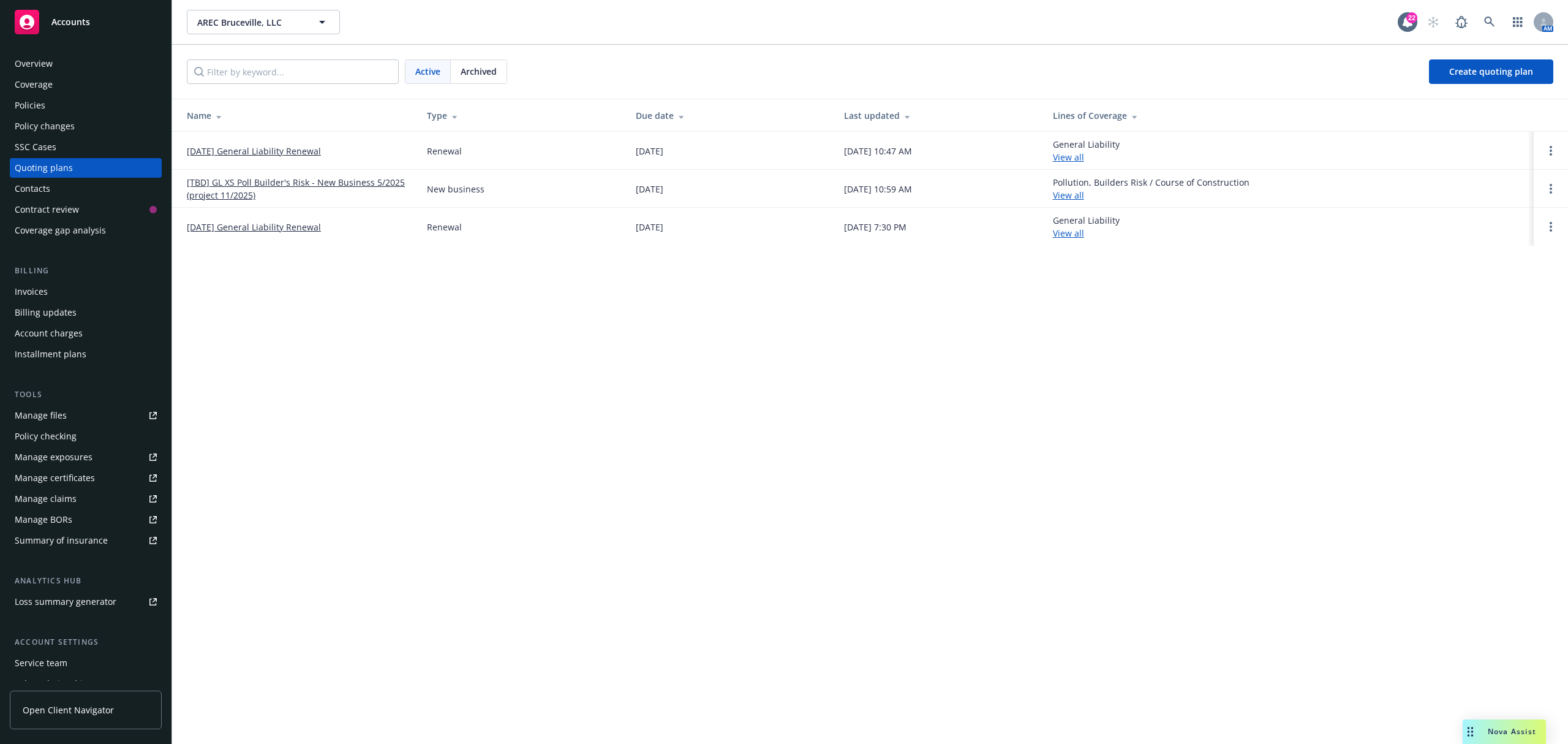
click at [264, 146] on link "09/16/25 General Liability Renewal" at bounding box center [253, 151] width 134 height 13
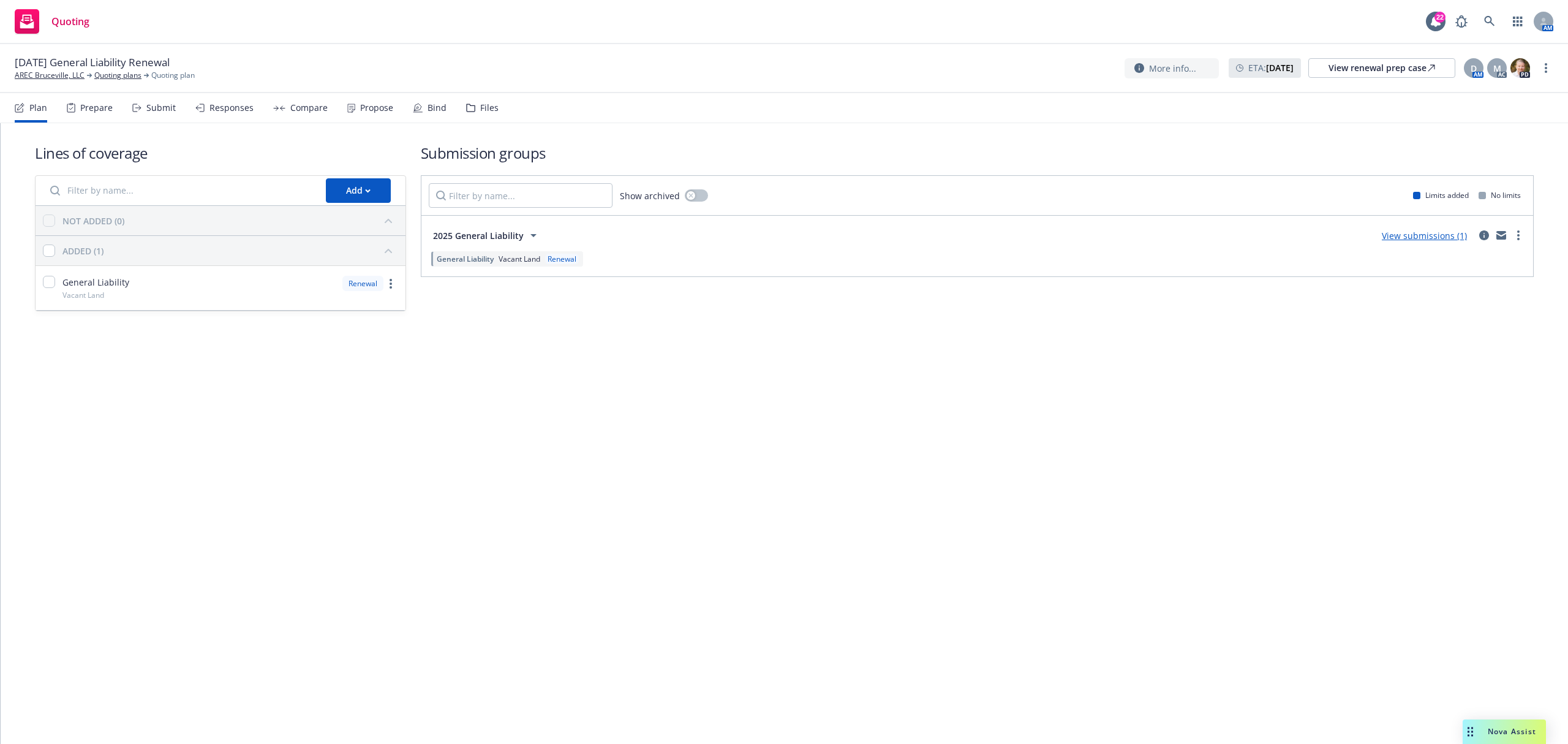
click at [364, 104] on div "Propose" at bounding box center [377, 108] width 33 height 10
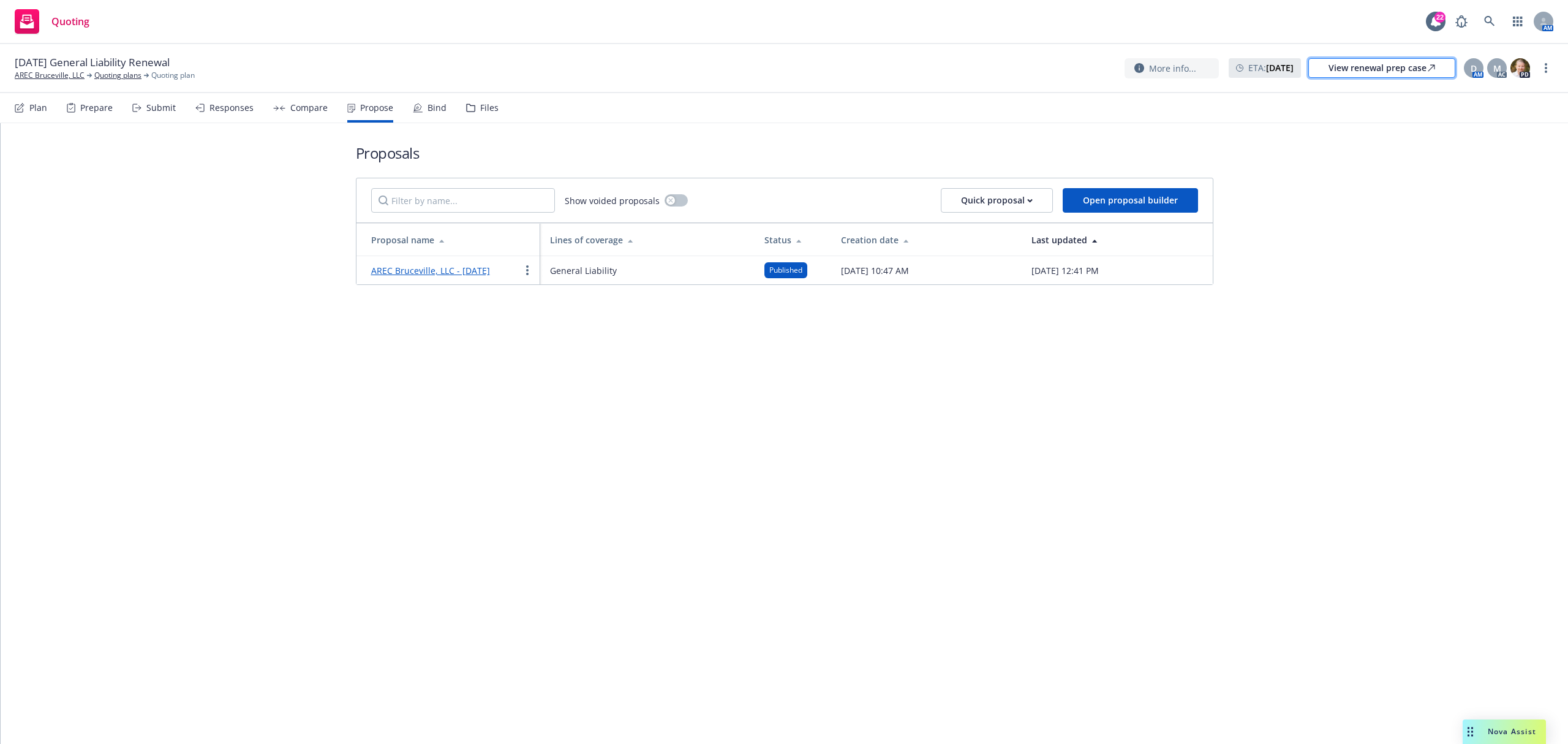
click at [1383, 73] on div "View renewal prep case" at bounding box center [1381, 68] width 106 height 18
click at [400, 276] on div "AREC Bruceville, LLC - September 2025" at bounding box center [430, 270] width 119 height 15
click at [404, 266] on link "AREC Bruceville, LLC - September 2025" at bounding box center [430, 271] width 119 height 11
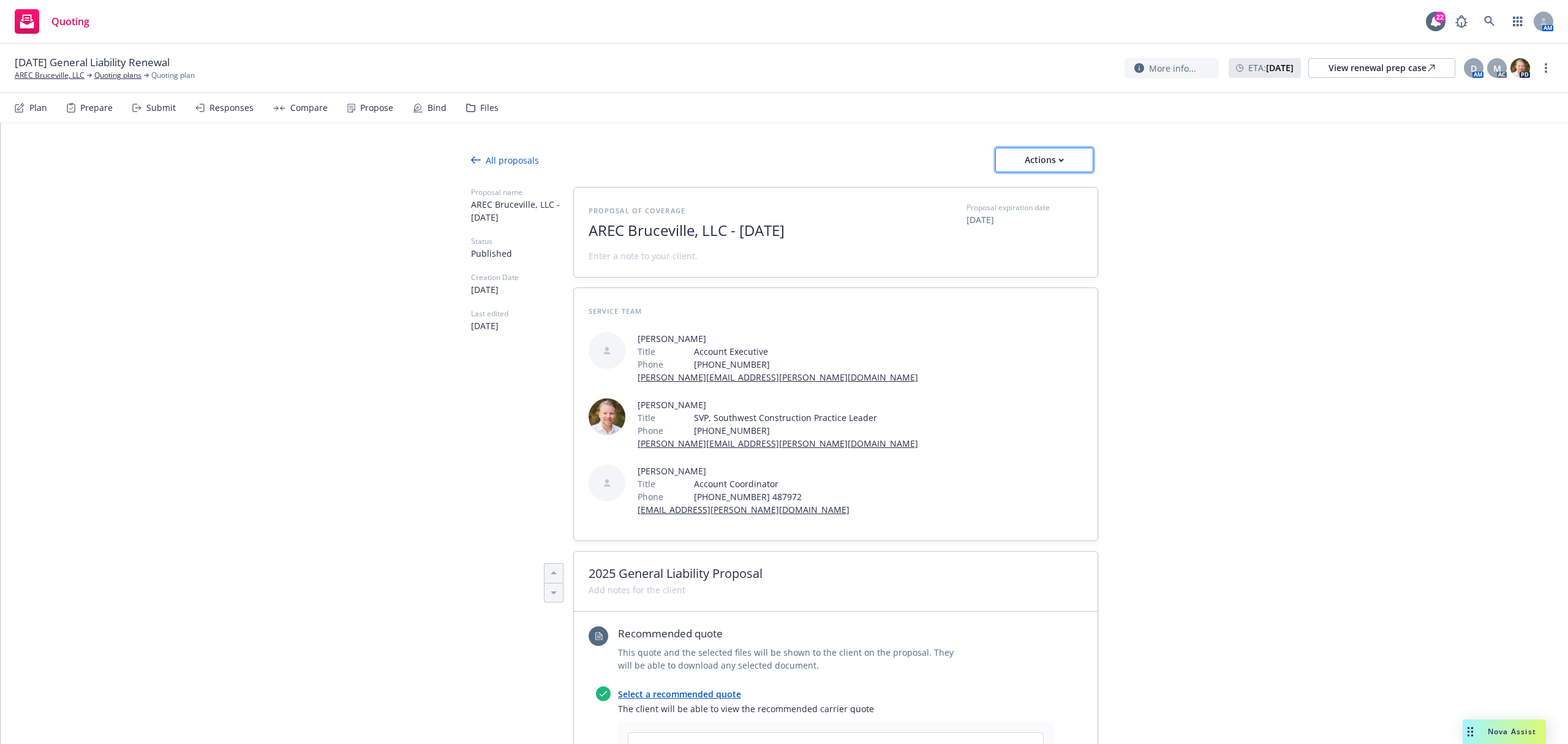
click at [1061, 161] on div "Actions" at bounding box center [1044, 160] width 57 height 24
click at [1043, 209] on link "See client view" at bounding box center [1043, 216] width 107 height 24
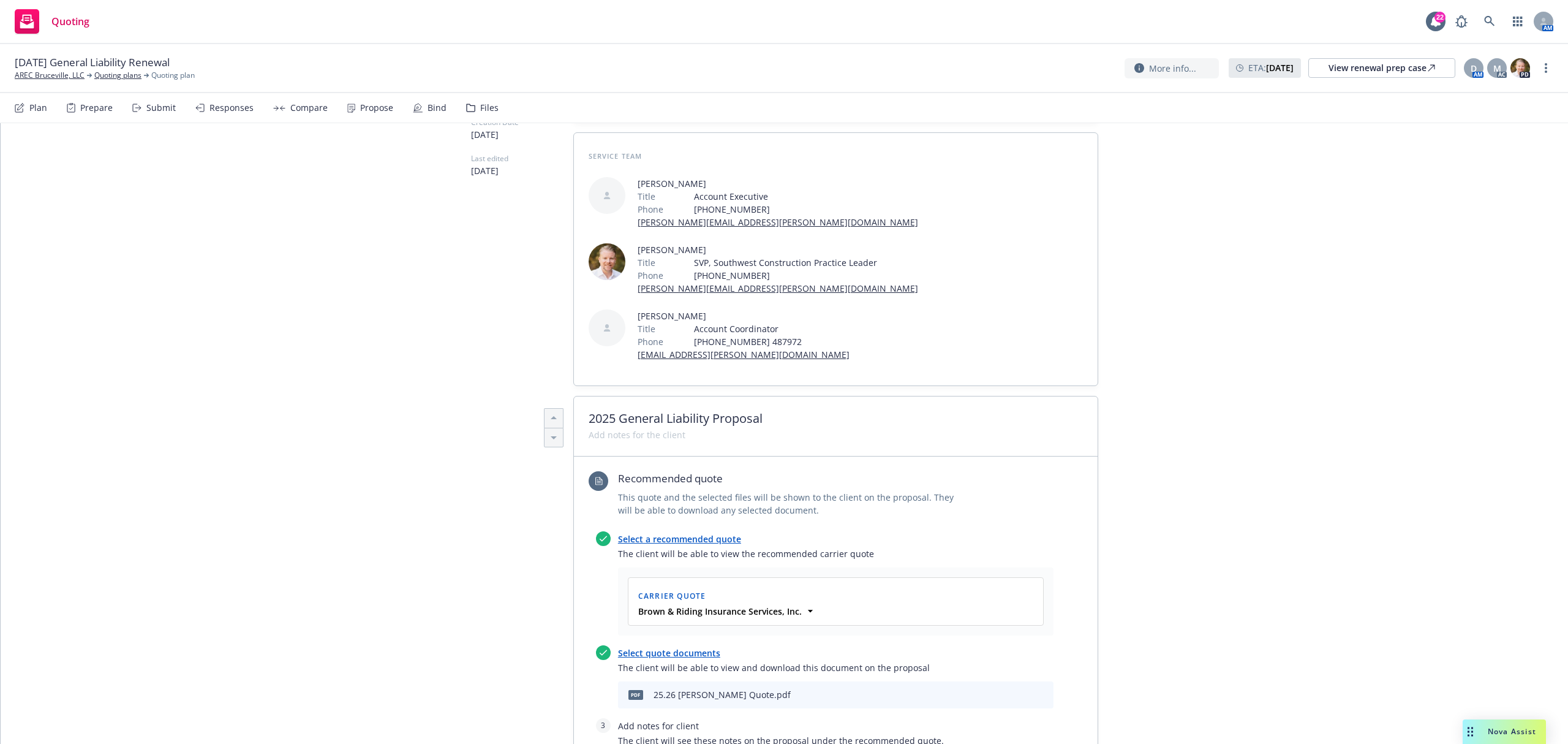
scroll to position [245, 0]
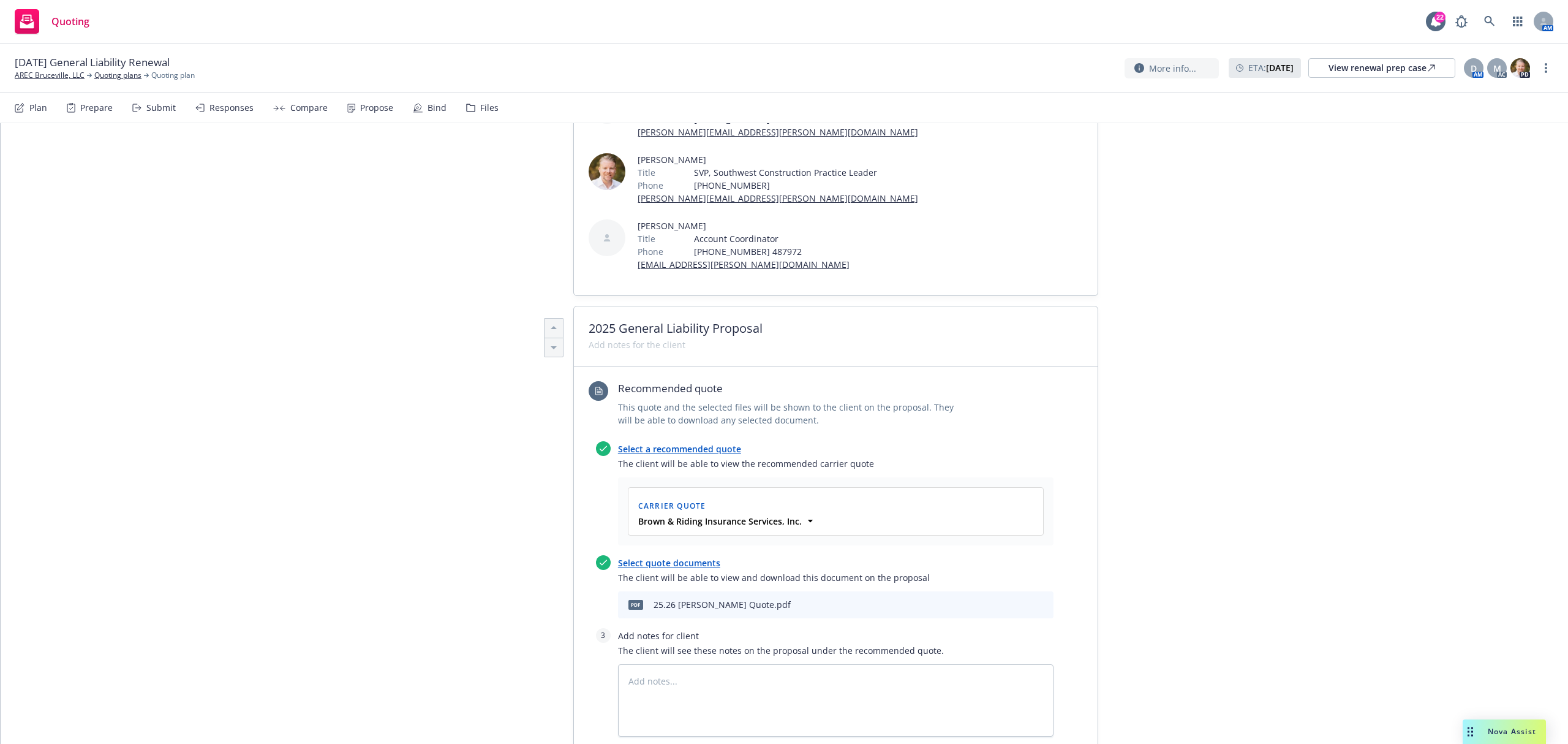
click at [1017, 606] on icon "preview file" at bounding box center [1022, 604] width 11 height 8
type textarea "x"
click at [62, 81] on link "AREC Bruceville, LLC" at bounding box center [50, 75] width 70 height 11
